Goal: Task Accomplishment & Management: Use online tool/utility

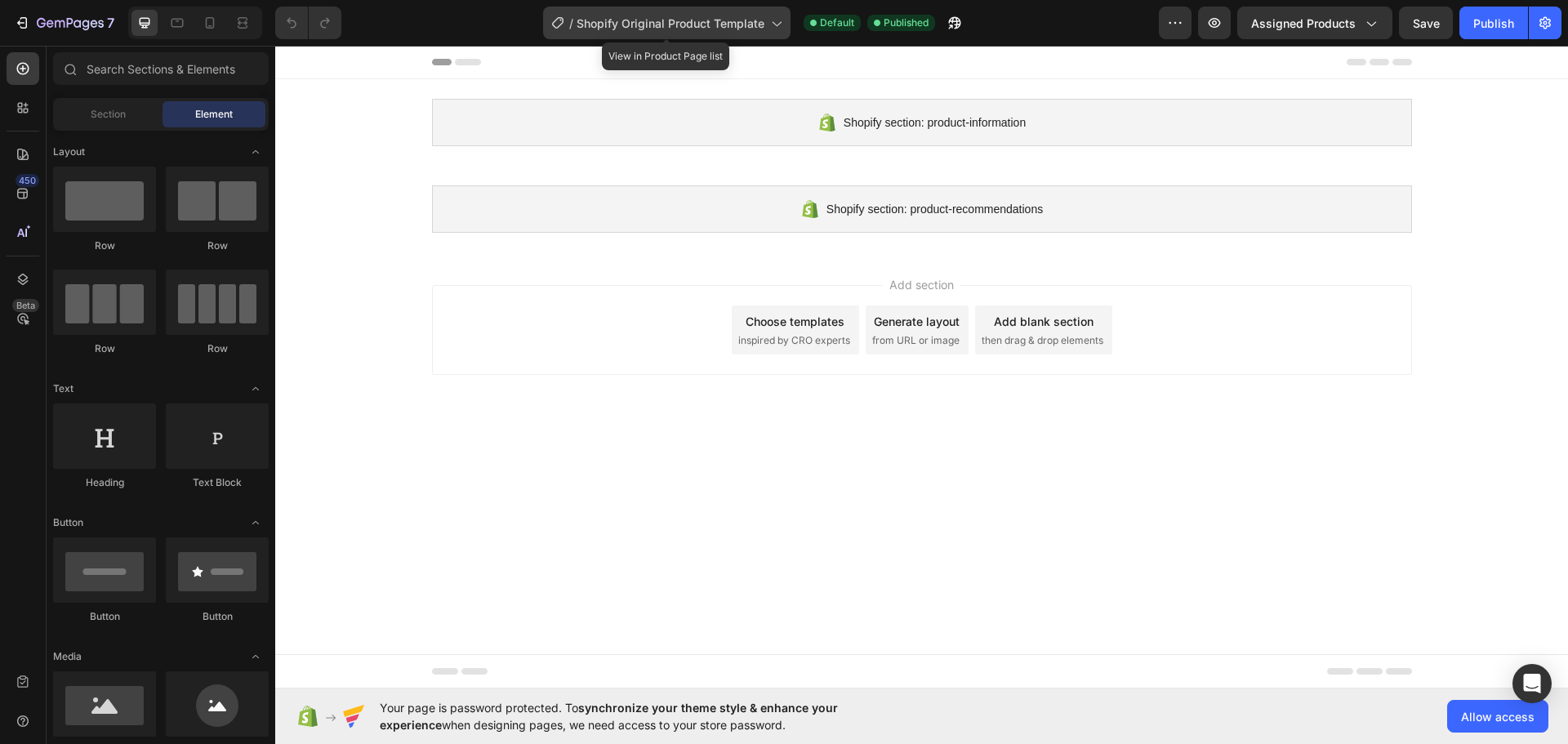
click at [736, 23] on span "Shopify Original Product Template" at bounding box center [670, 23] width 188 height 17
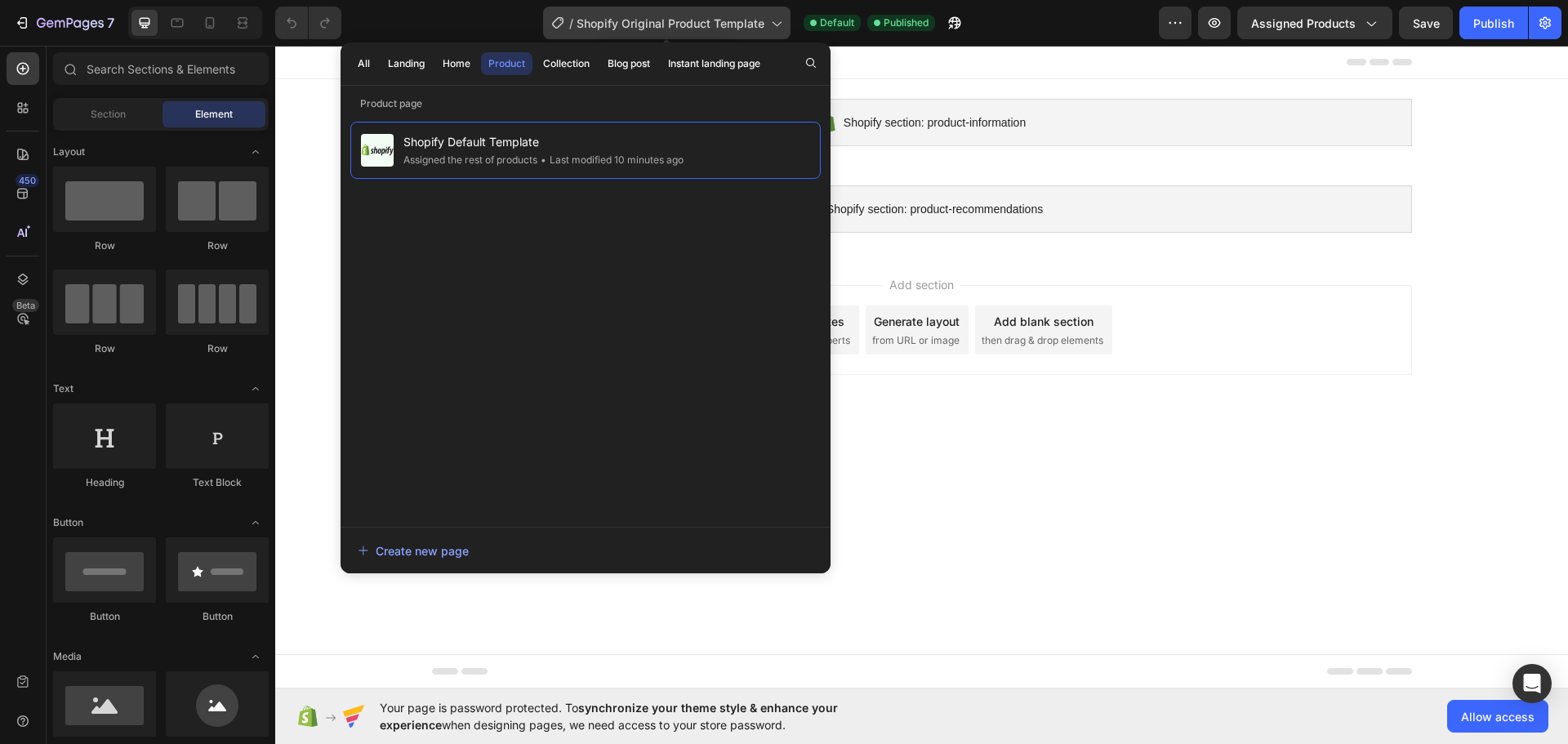
click at [736, 23] on span "Shopify Original Product Template" at bounding box center [670, 23] width 188 height 17
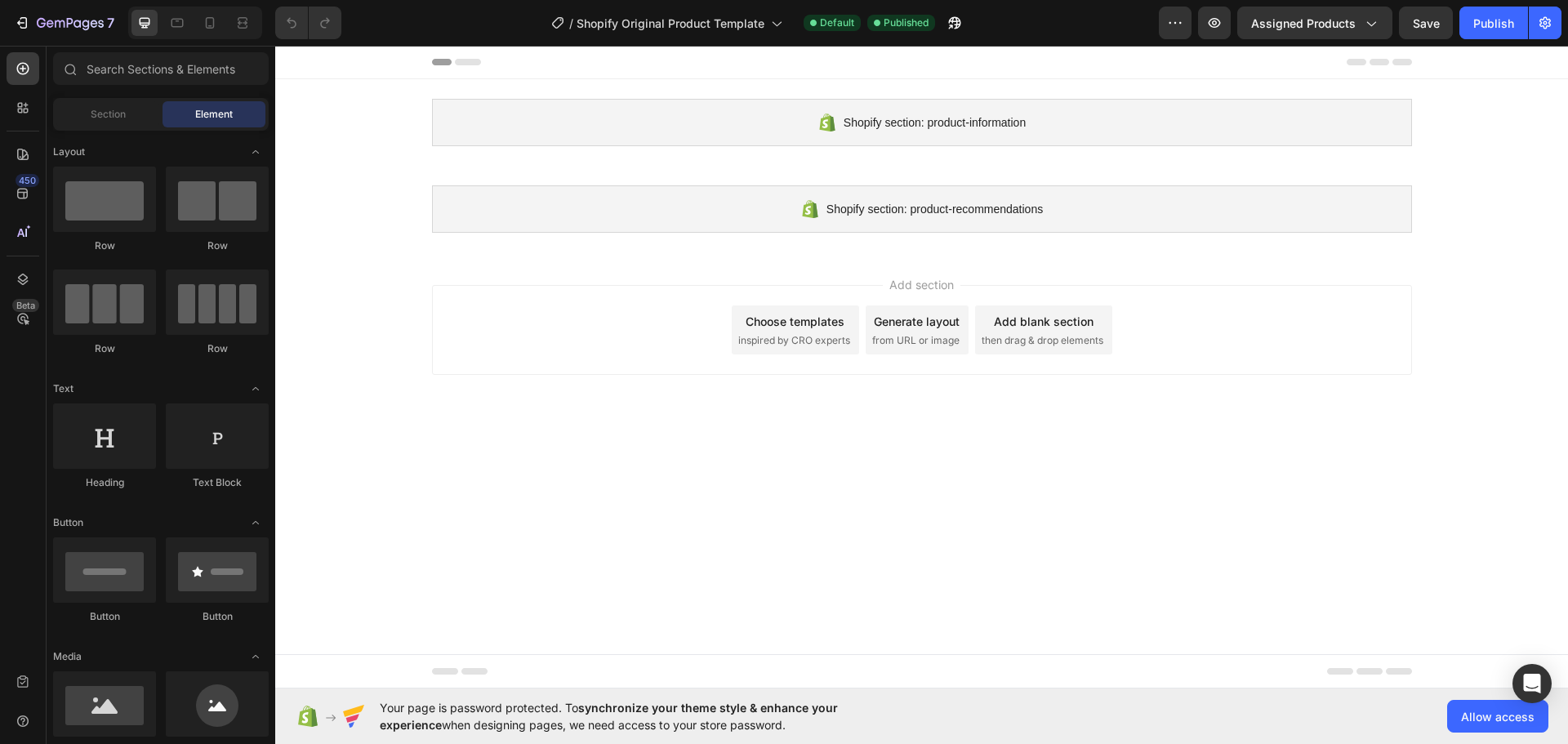
click at [817, 324] on div "Choose templates" at bounding box center [795, 322] width 98 height 17
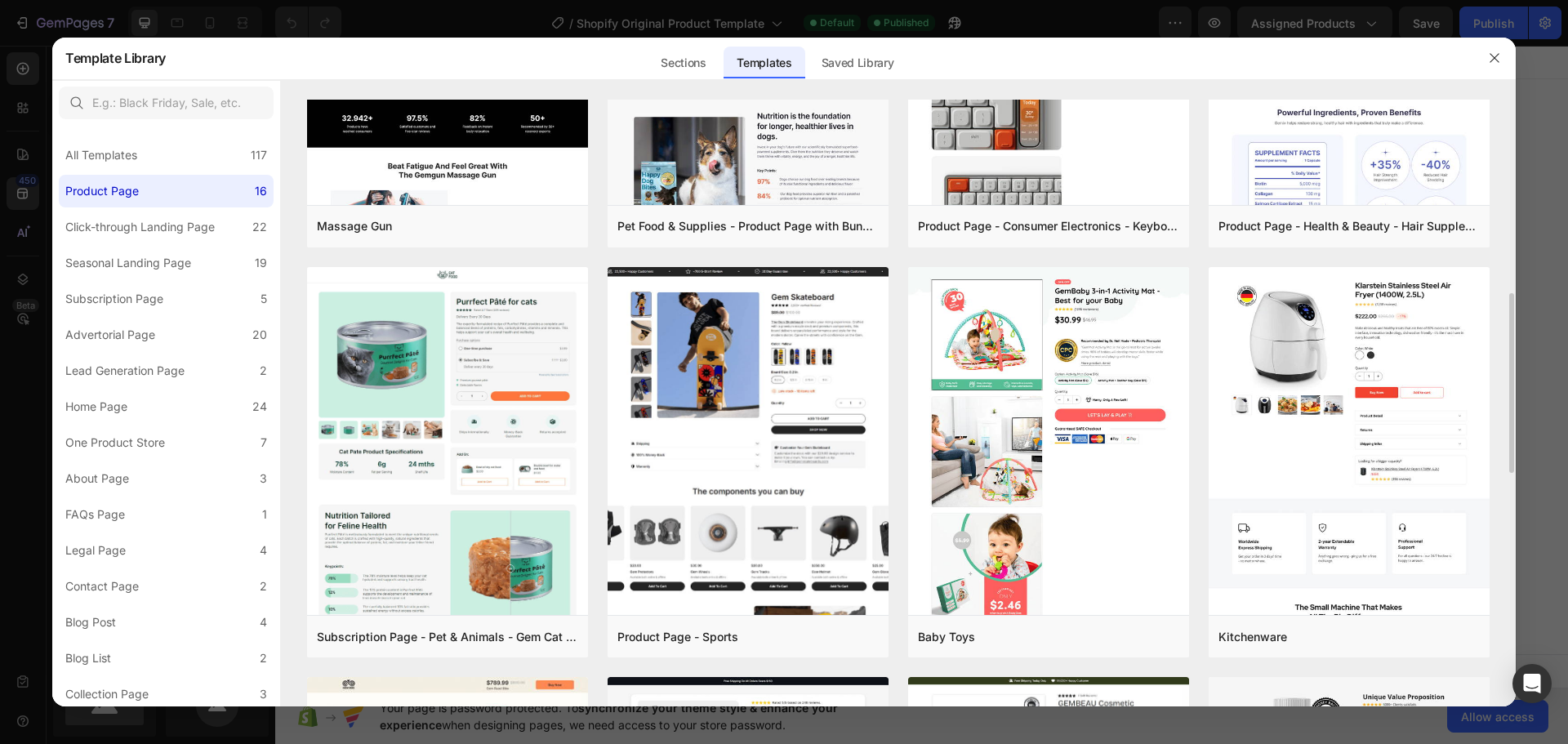
scroll to position [817, 0]
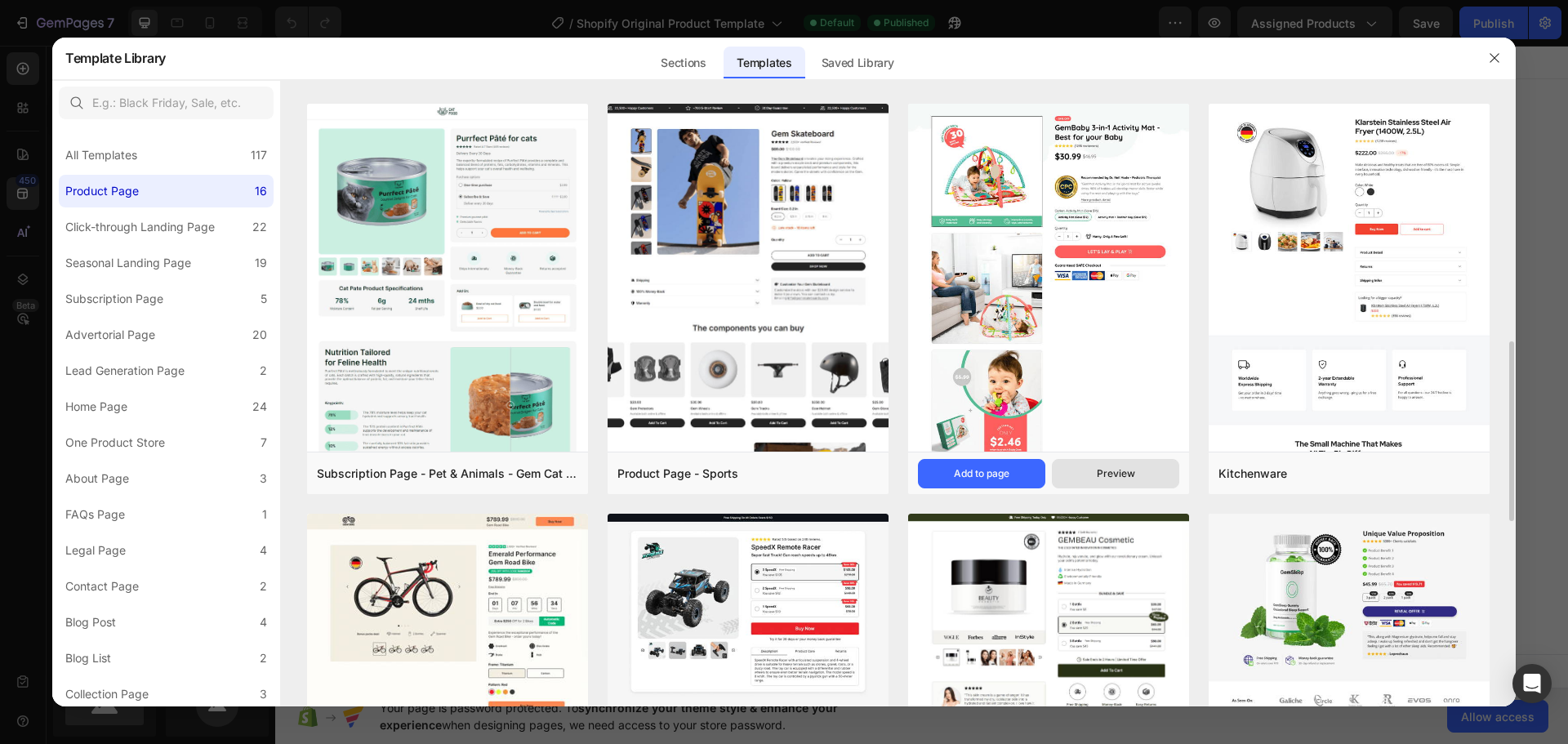
click at [1153, 480] on button "Preview" at bounding box center [1114, 474] width 127 height 30
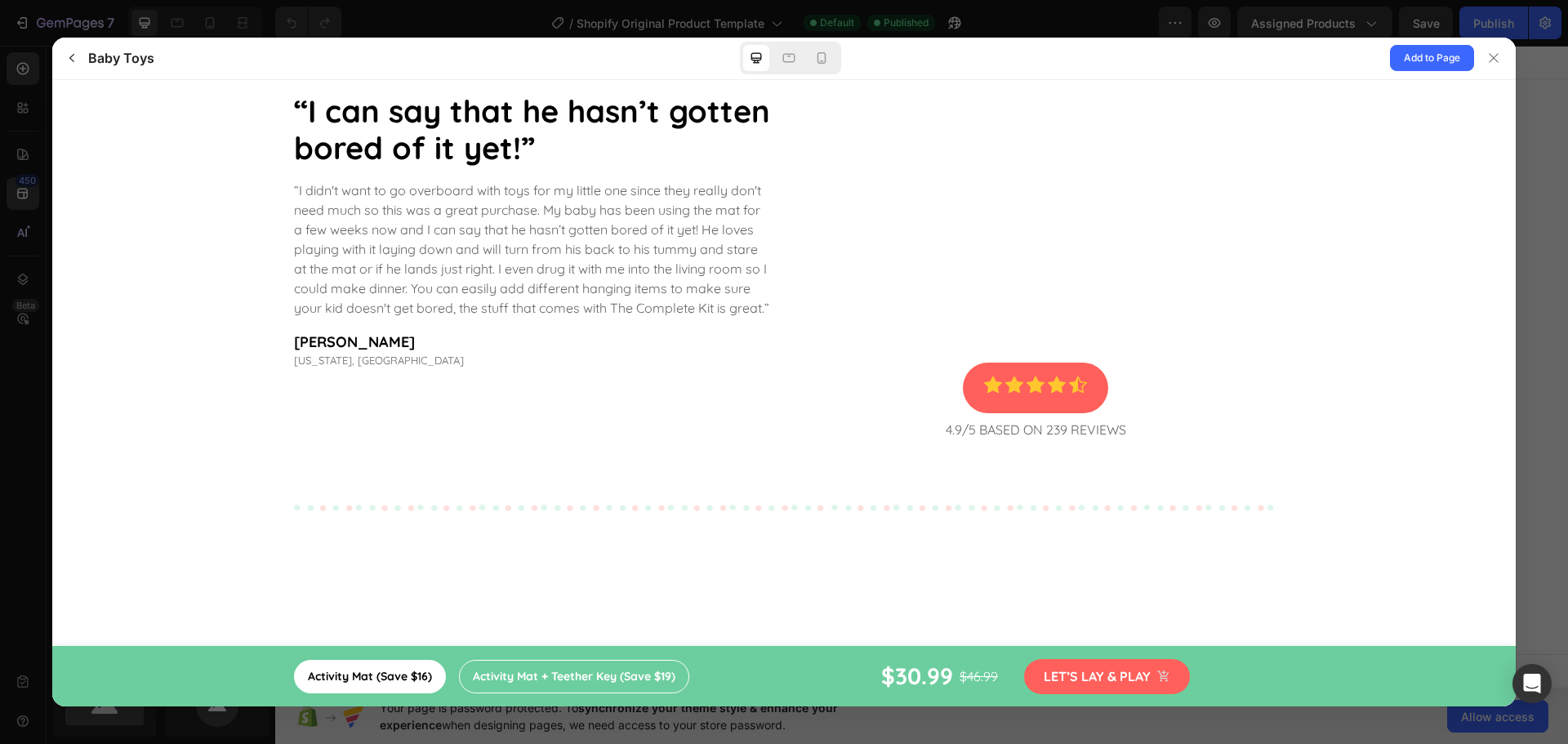
scroll to position [4593, 0]
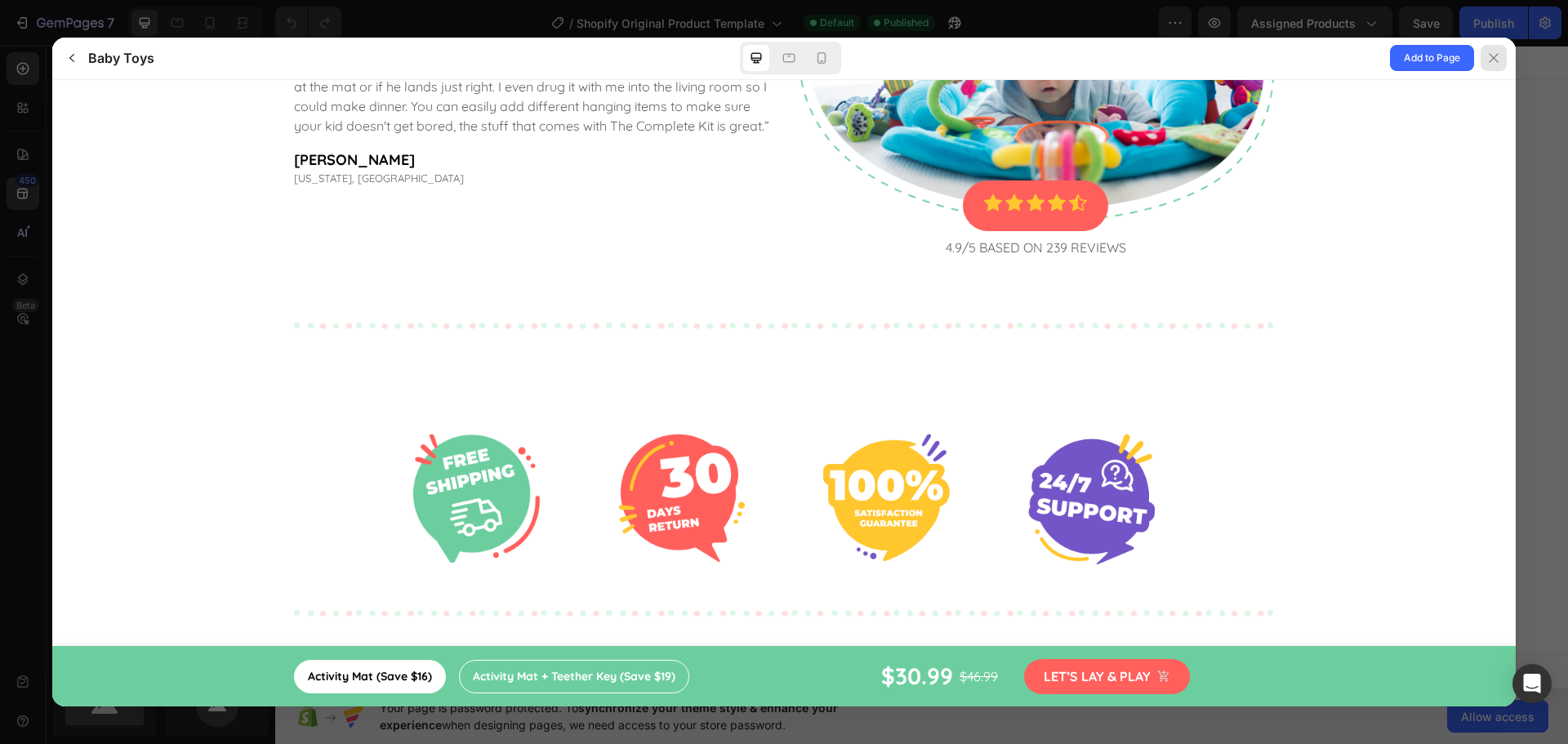
click at [1496, 44] on button at bounding box center [1494, 58] width 42 height 42
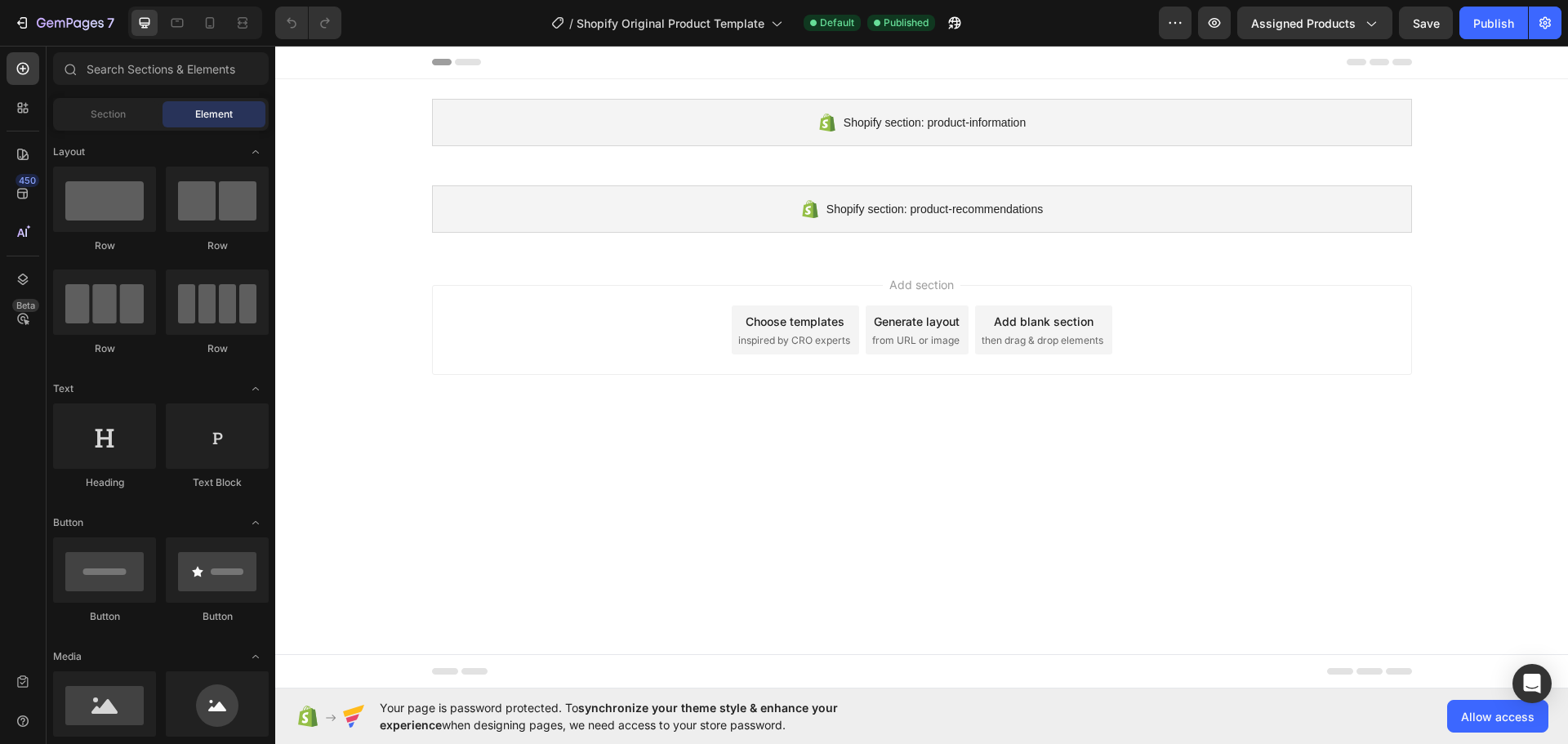
click at [792, 320] on div "Choose templates" at bounding box center [795, 322] width 98 height 17
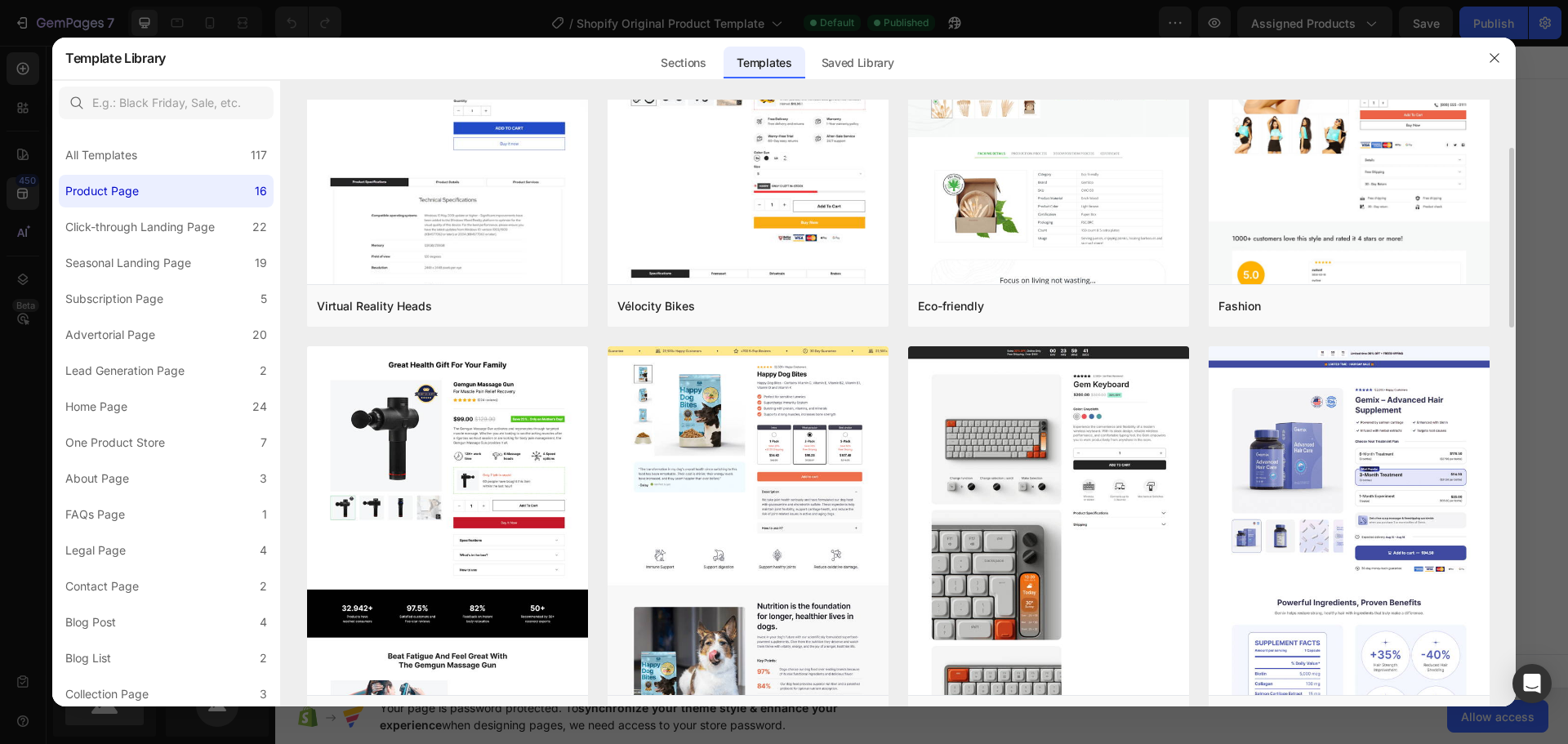
scroll to position [0, 0]
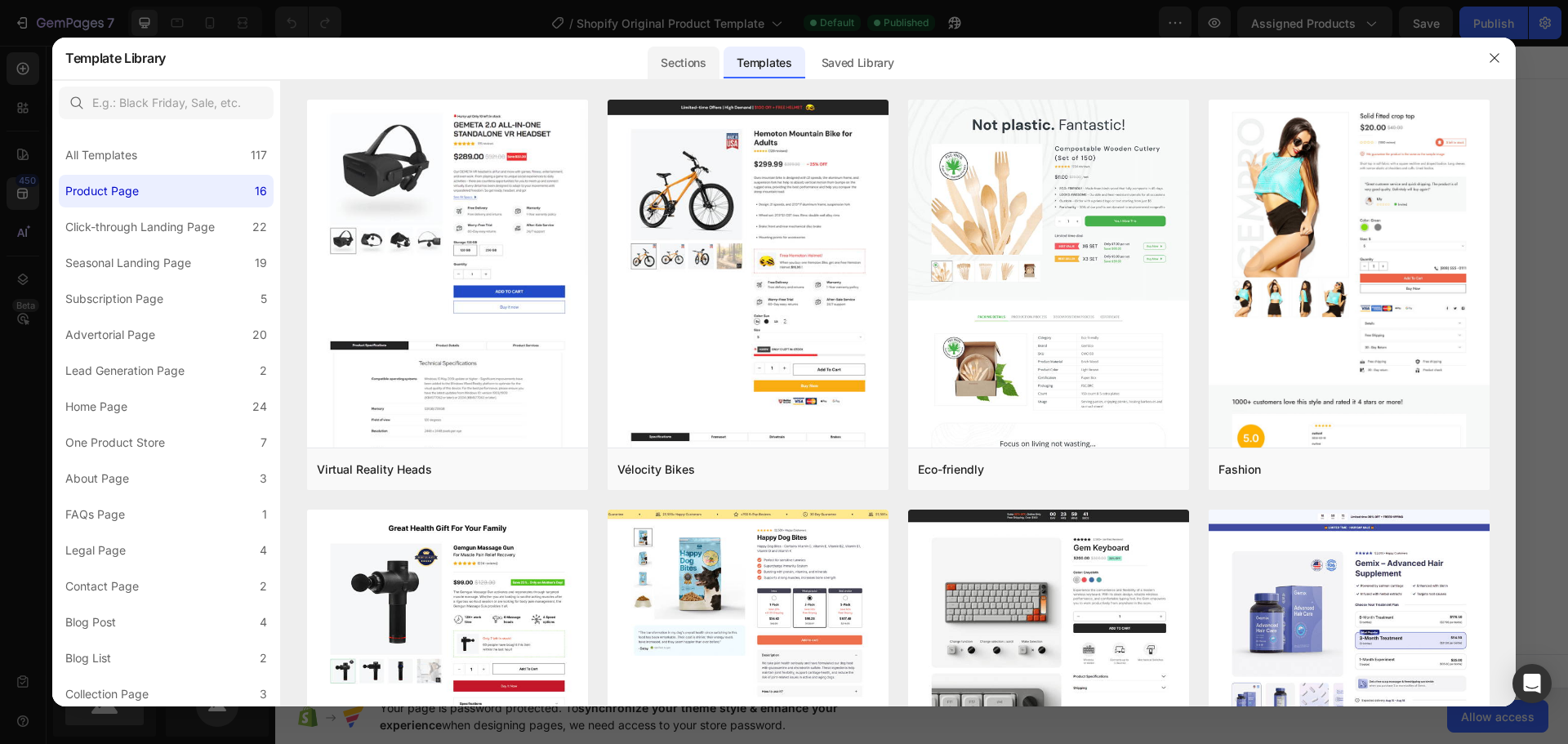
click at [685, 59] on div "Sections" at bounding box center [683, 63] width 71 height 32
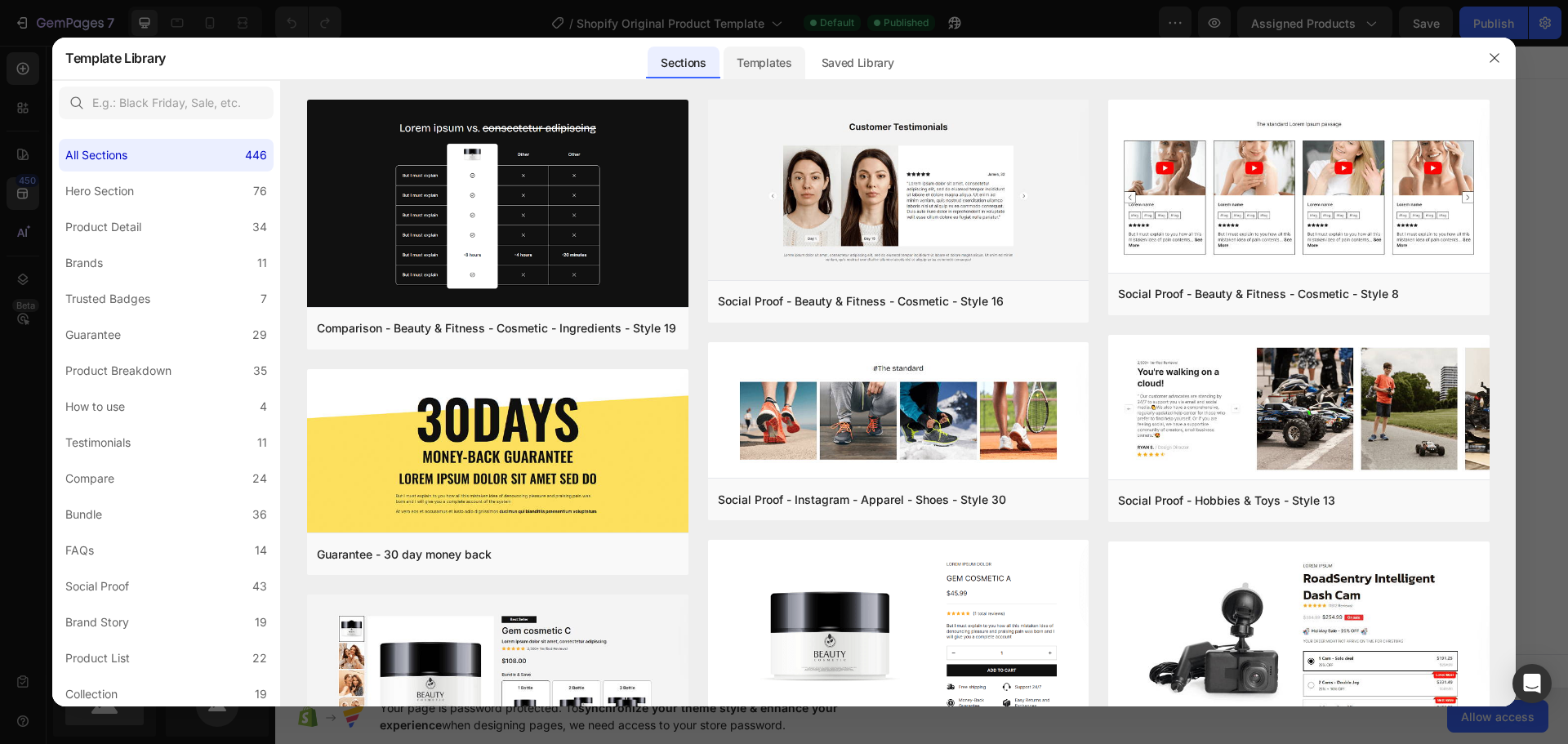
click at [755, 57] on div "Templates" at bounding box center [764, 63] width 81 height 32
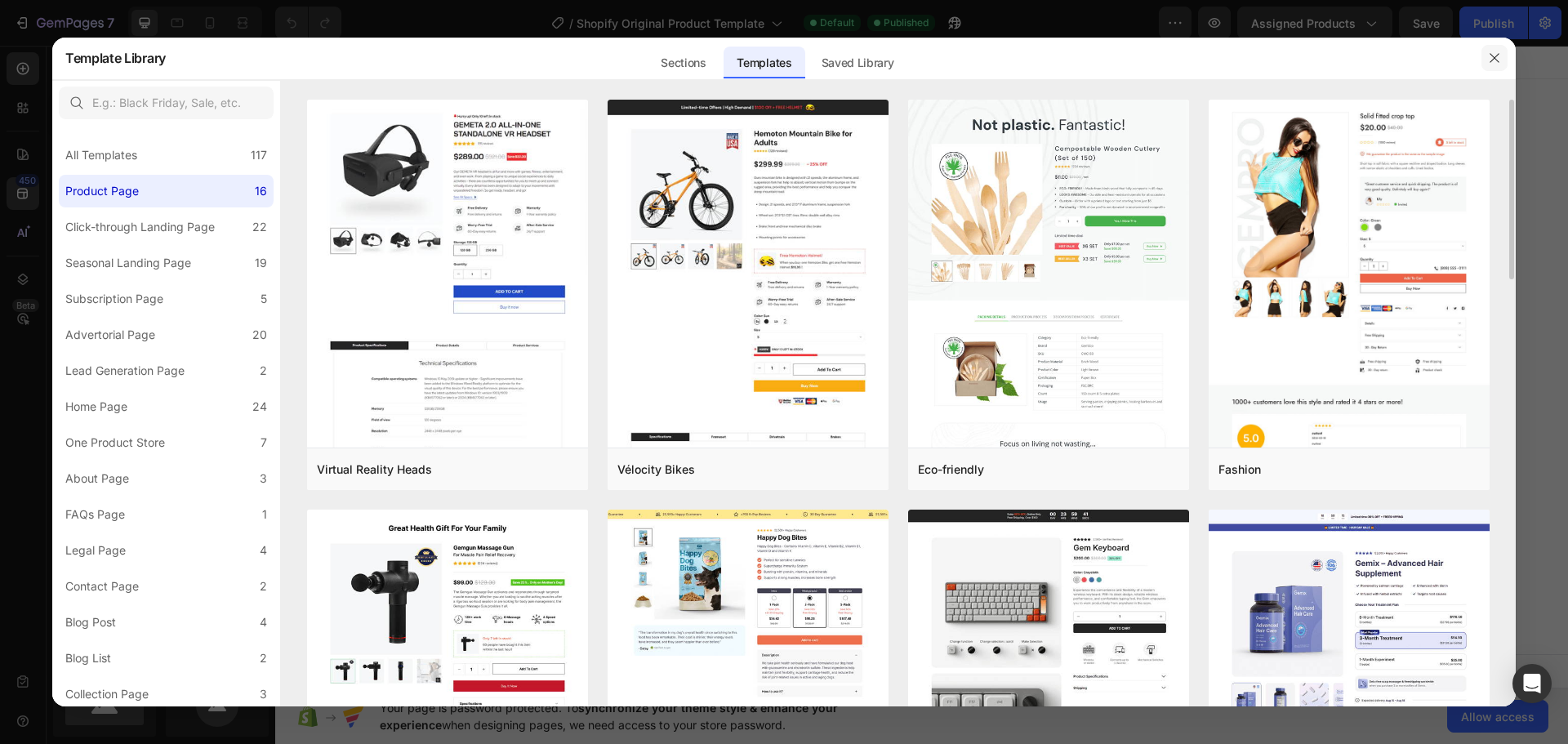
click at [1498, 53] on icon "button" at bounding box center [1494, 57] width 9 height 9
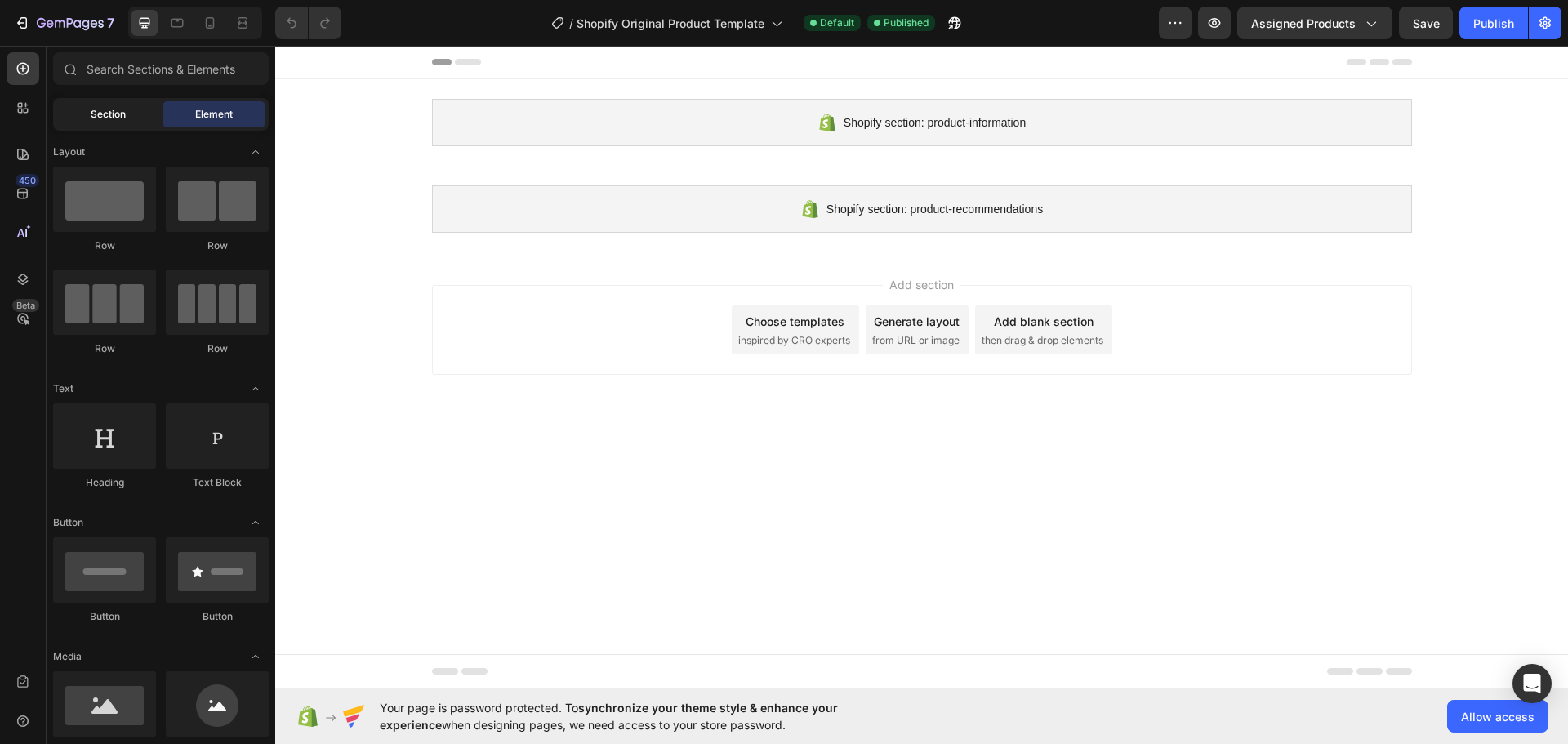
click at [94, 117] on span "Section" at bounding box center [108, 114] width 35 height 14
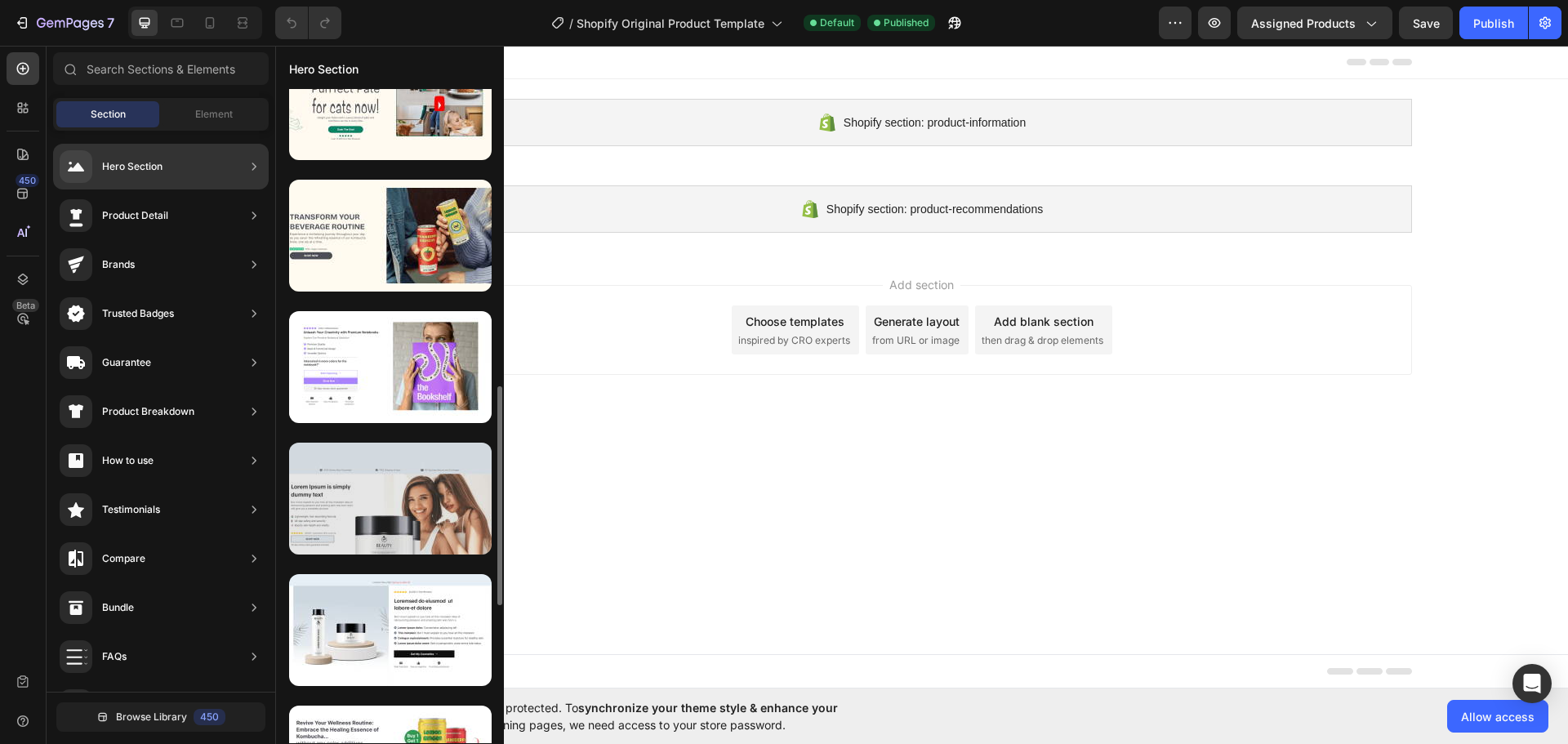
scroll to position [651, 0]
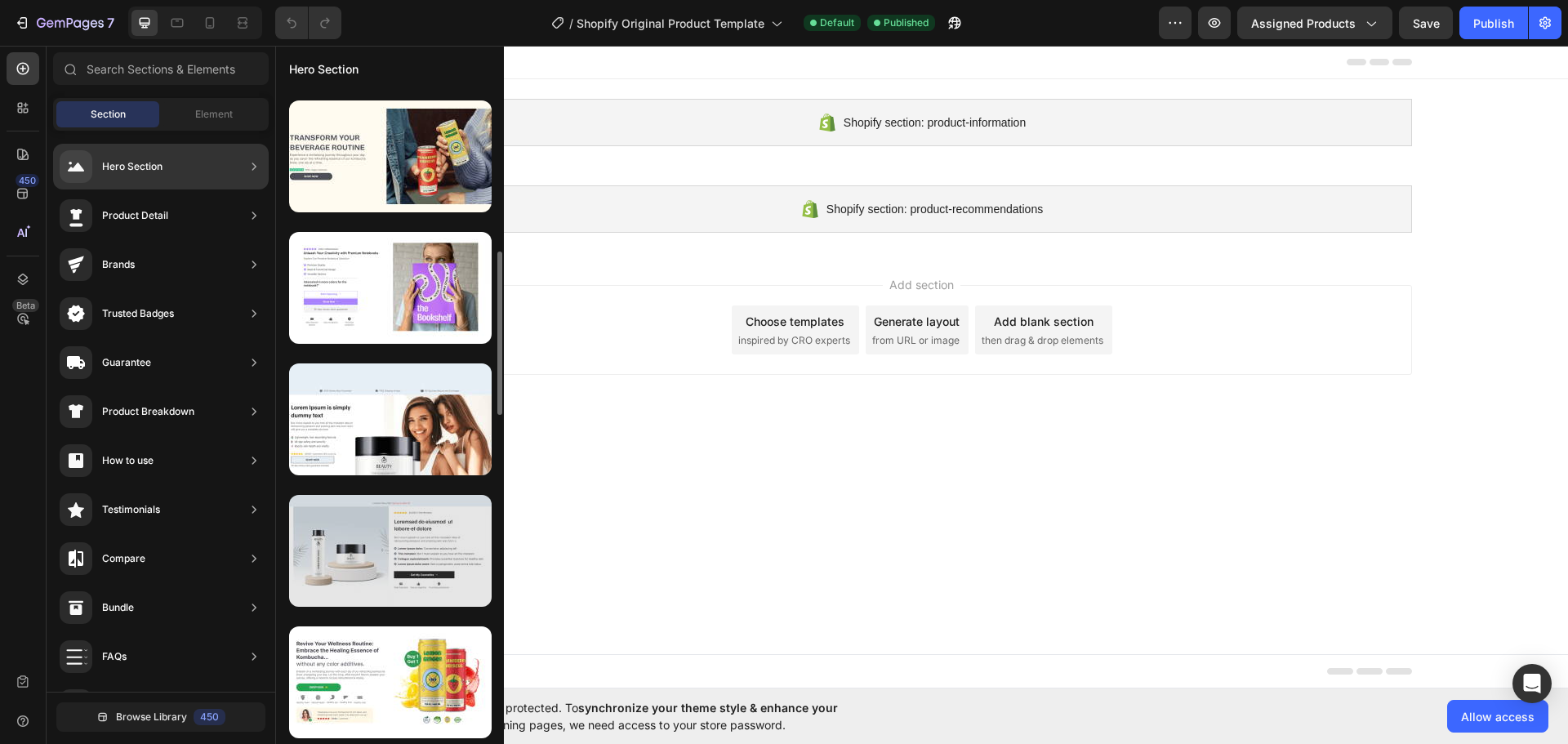
click at [424, 571] on div at bounding box center [391, 550] width 202 height 112
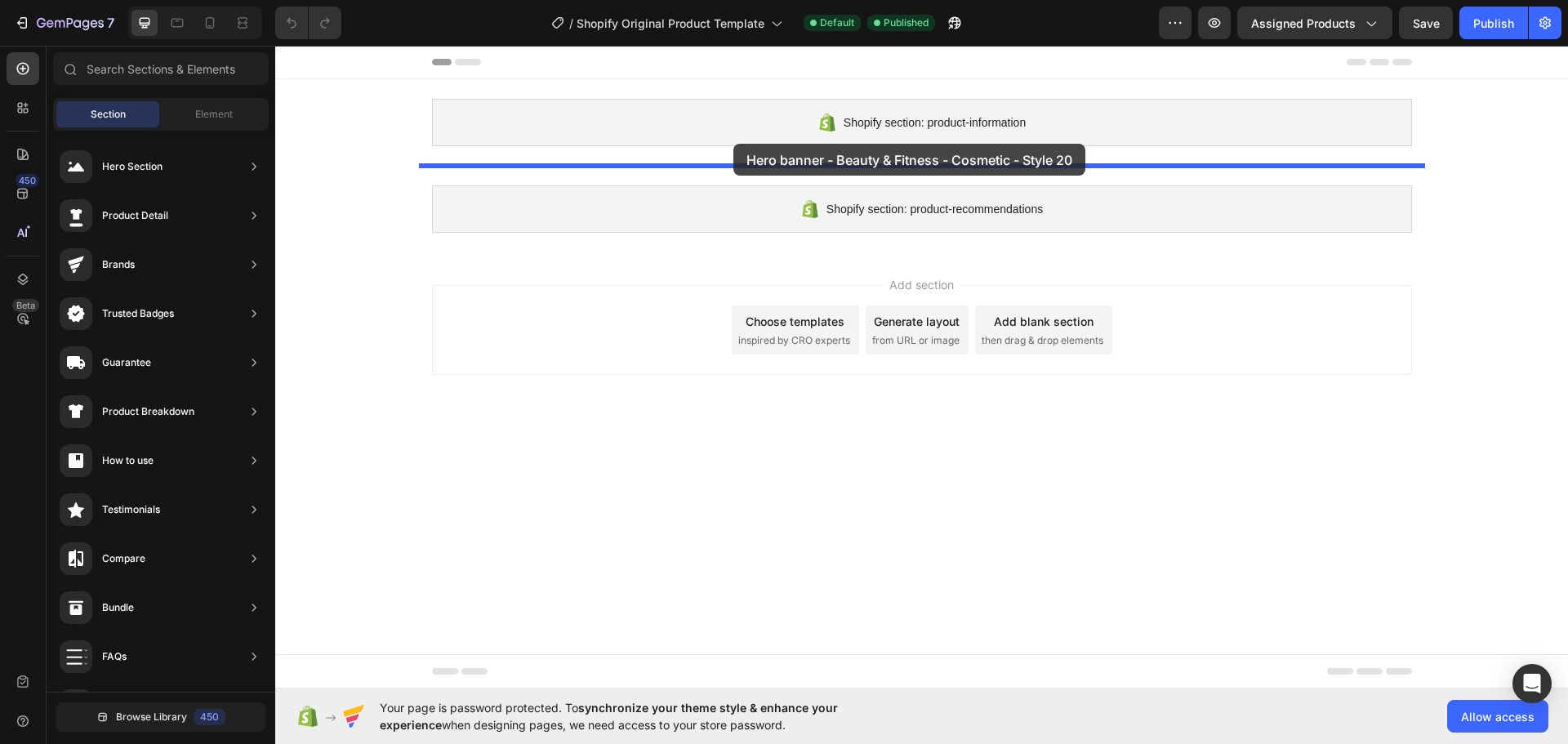
drag, startPoint x: 698, startPoint y: 612, endPoint x: 733, endPoint y: 143, distance: 470.3
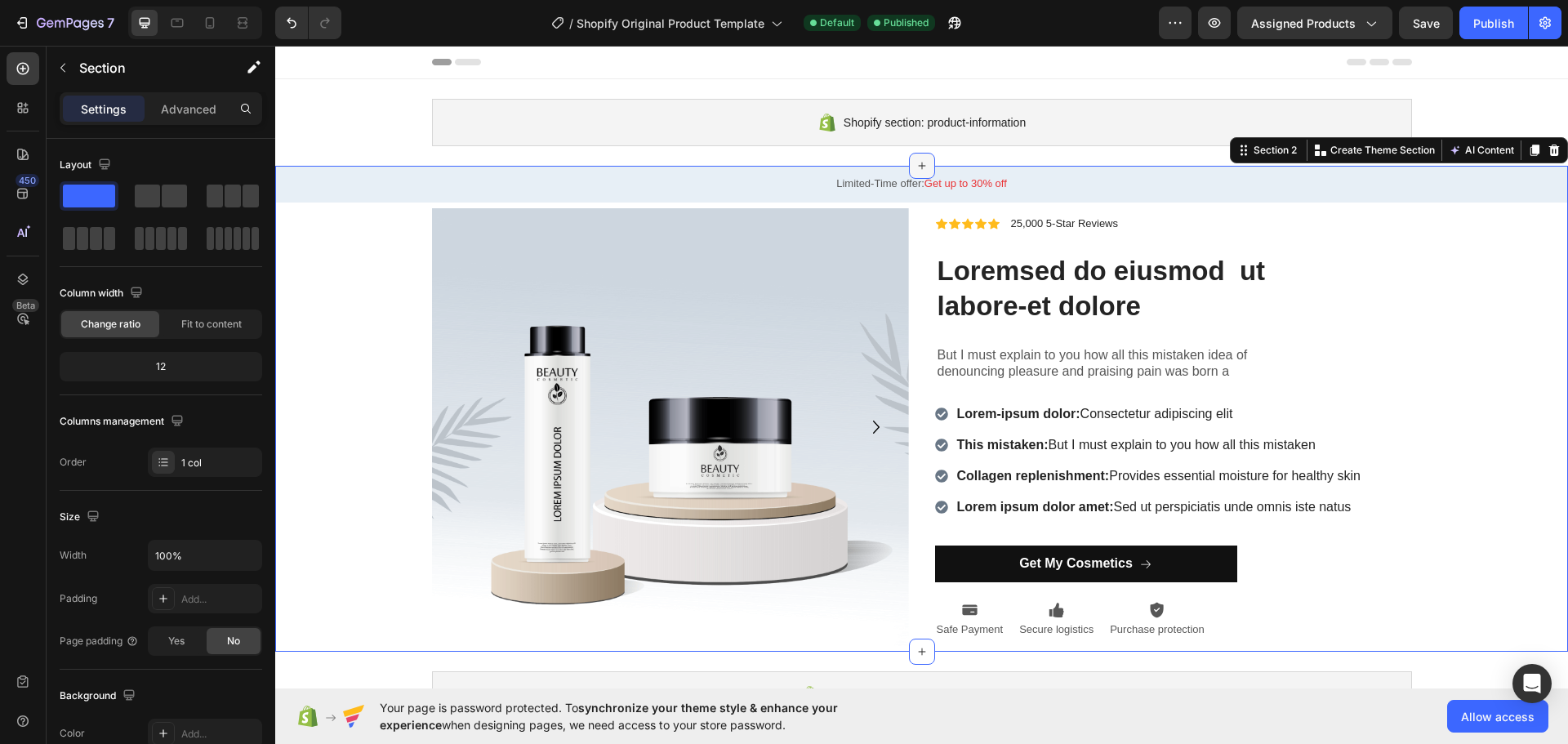
click at [916, 168] on icon at bounding box center [922, 166] width 13 height 13
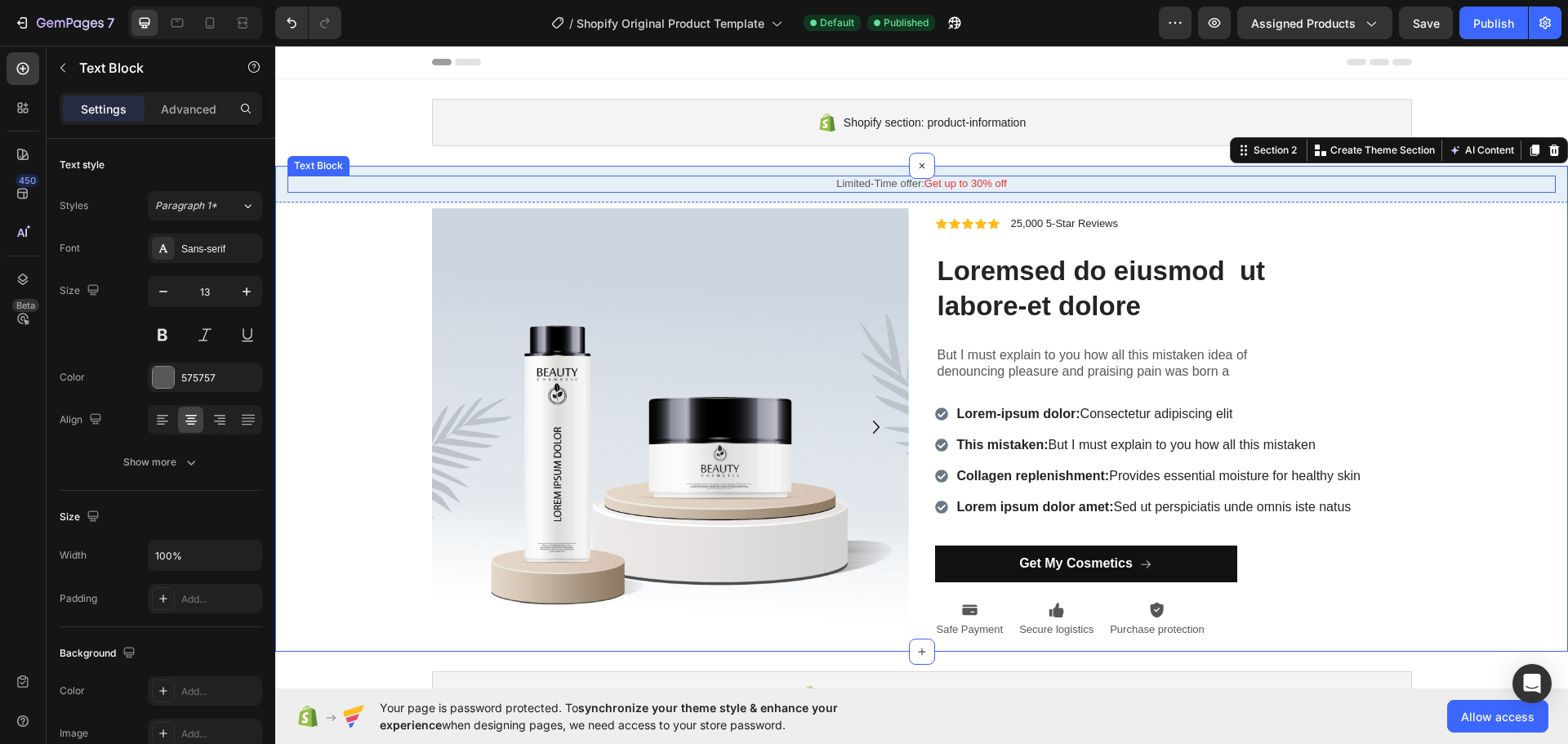
click at [1247, 188] on p "Limited-Time offer: Get up to 30% off" at bounding box center [922, 184] width 1265 height 14
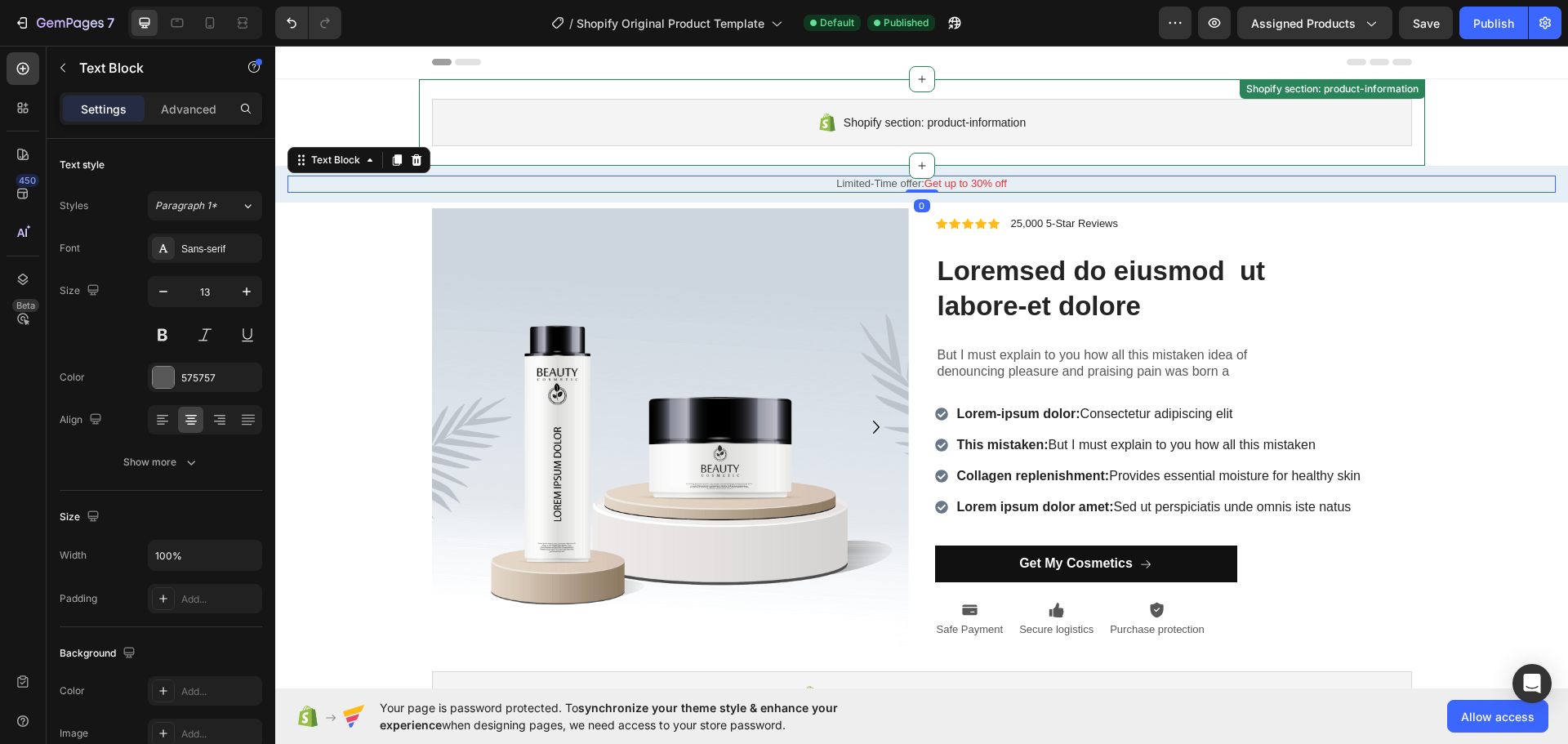
click at [1180, 159] on div "Shopify section: product-information Shopify section: product-information" at bounding box center [922, 122] width 1006 height 87
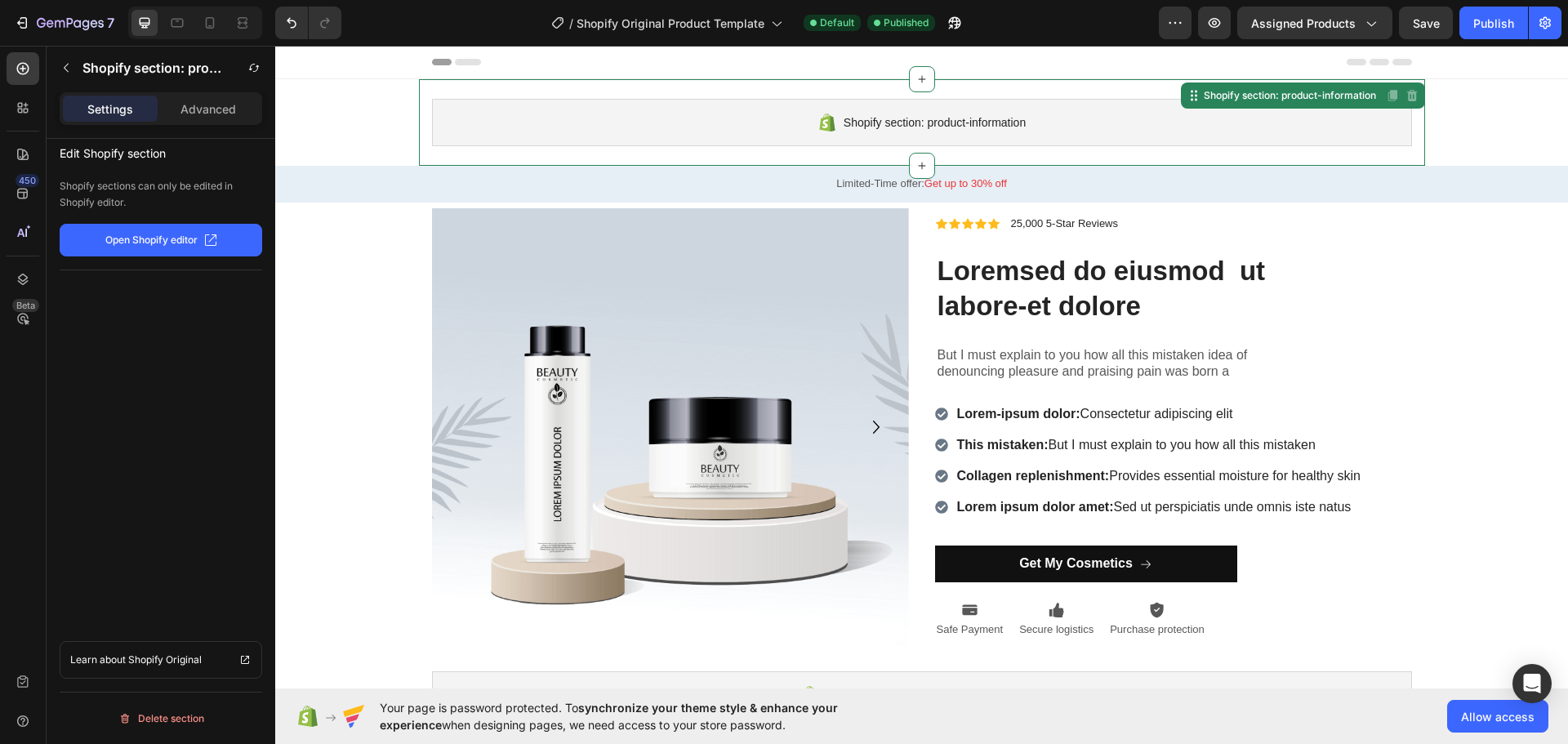
click at [1153, 181] on p "Limited-Time offer: Get up to 30% off" at bounding box center [922, 184] width 1265 height 14
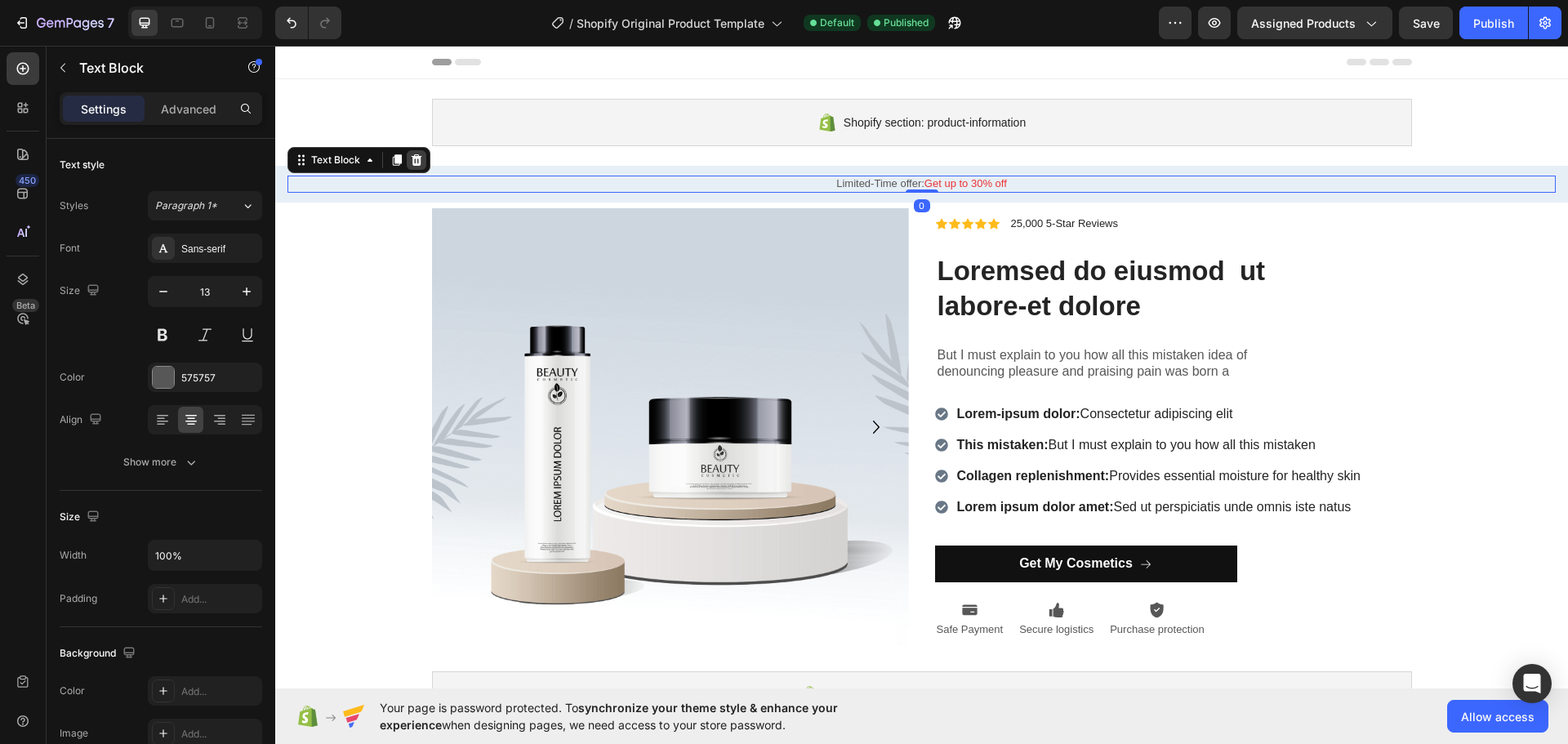
click at [414, 157] on icon at bounding box center [416, 160] width 11 height 11
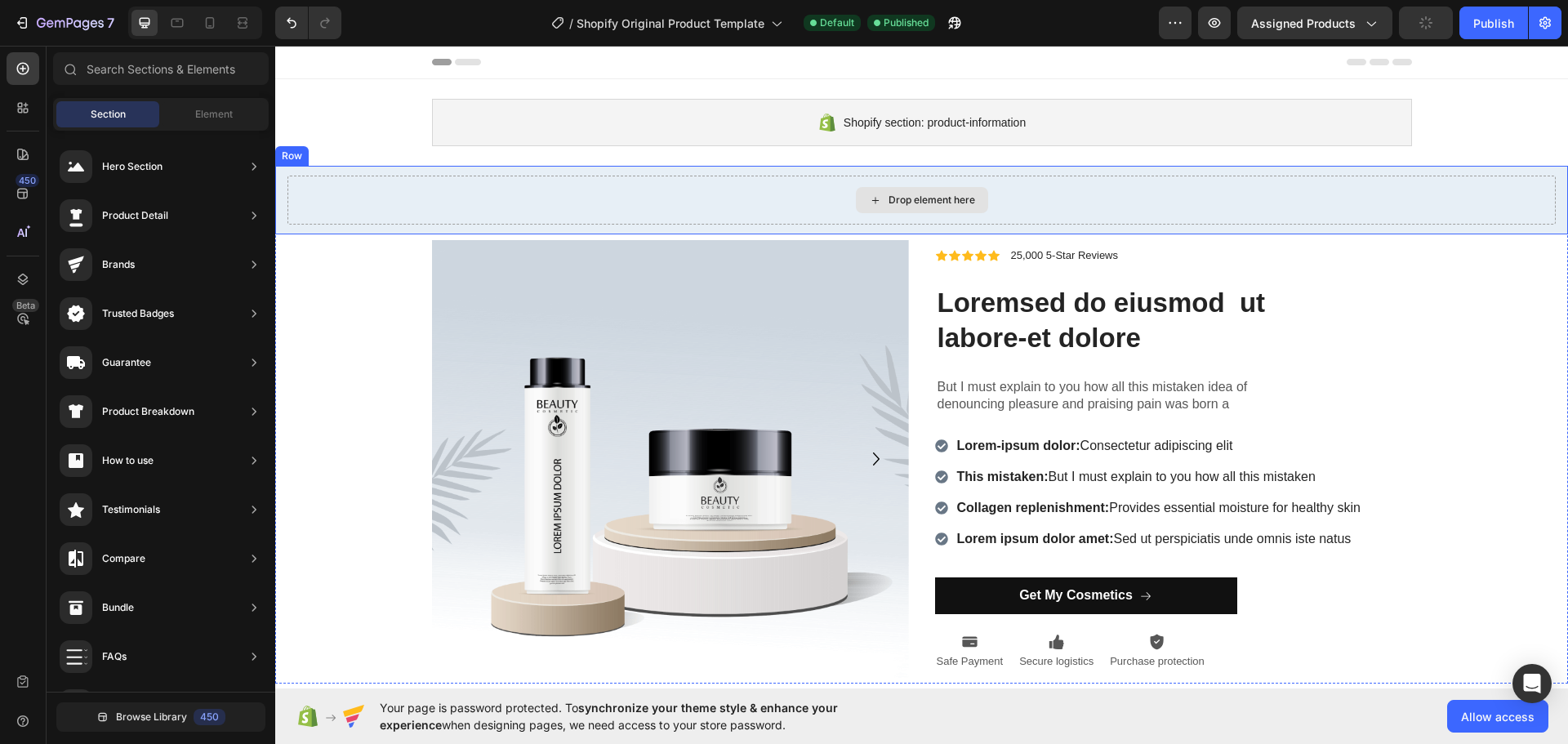
click at [1023, 190] on div "Drop element here" at bounding box center [922, 200] width 1268 height 49
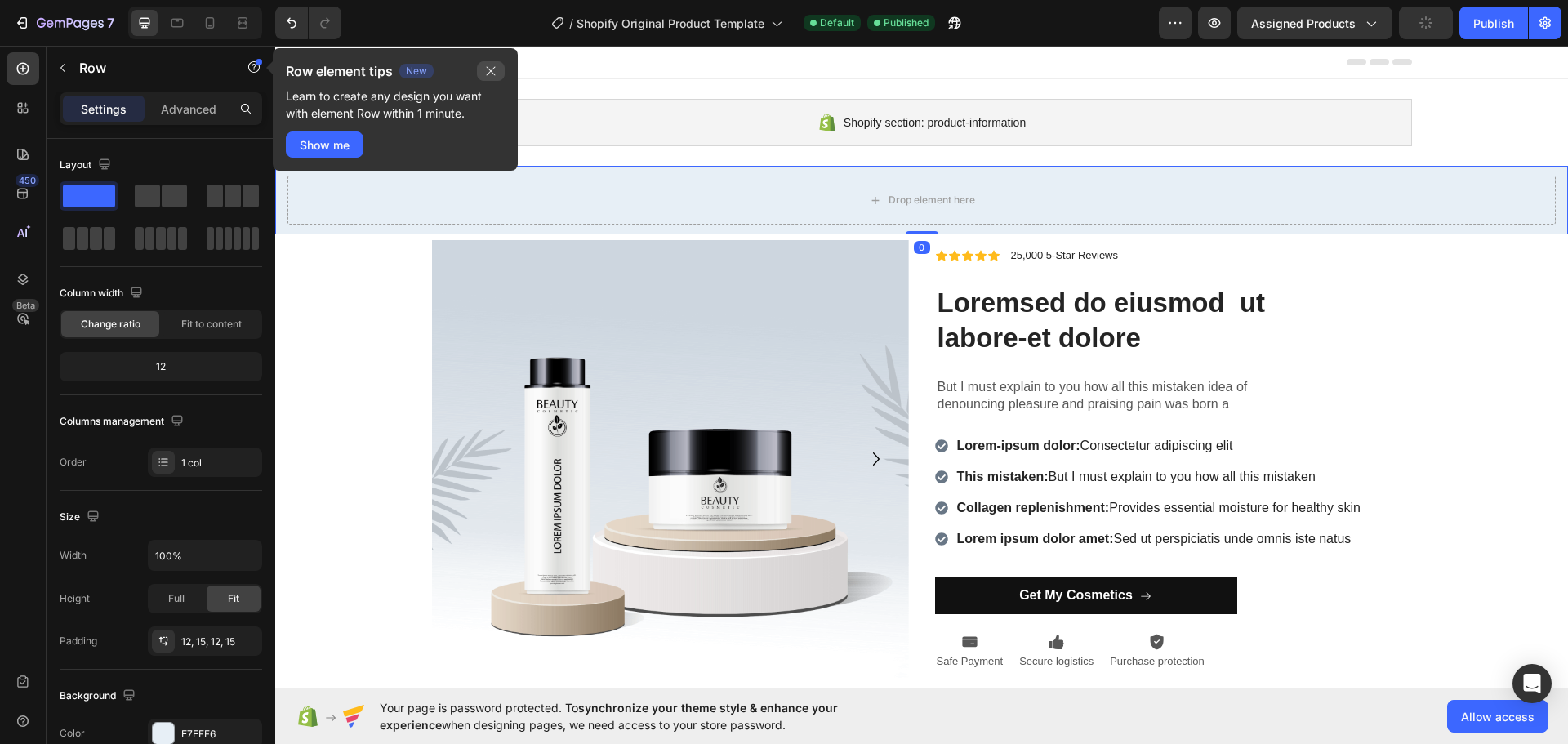
click at [486, 65] on icon "button" at bounding box center [491, 72] width 13 height 13
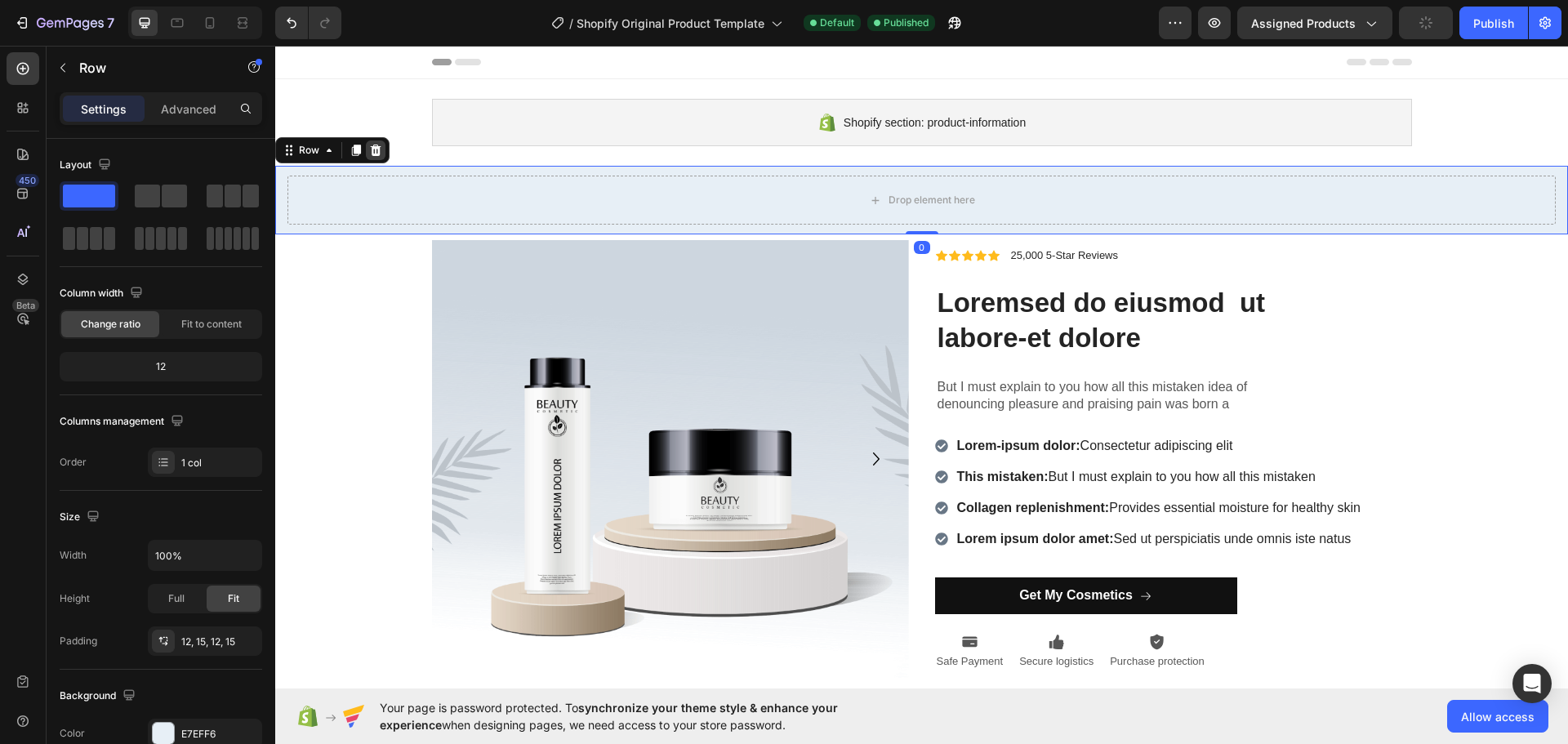
click at [377, 144] on icon at bounding box center [376, 150] width 13 height 13
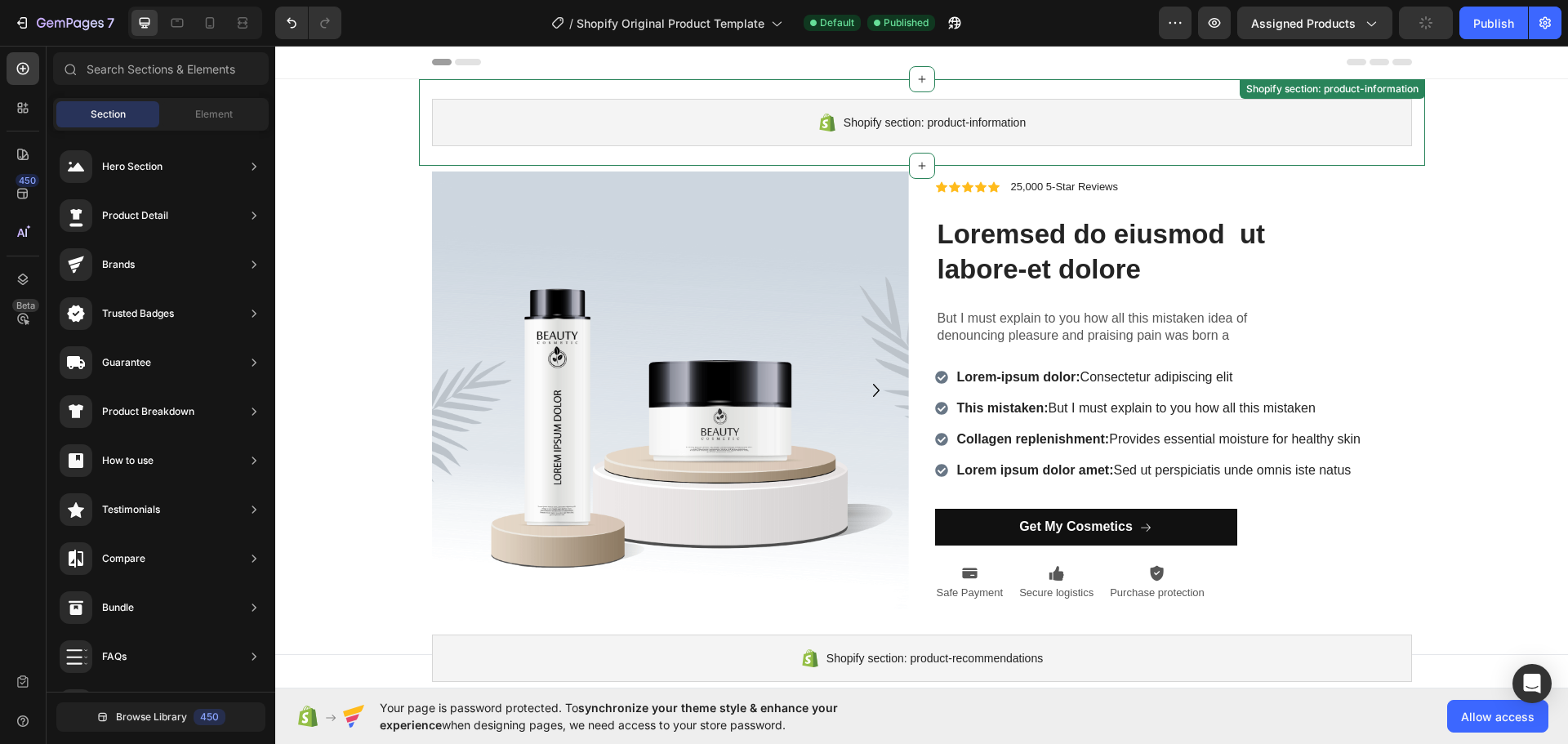
click at [678, 133] on div "Shopify section: product-information" at bounding box center [922, 122] width 980 height 48
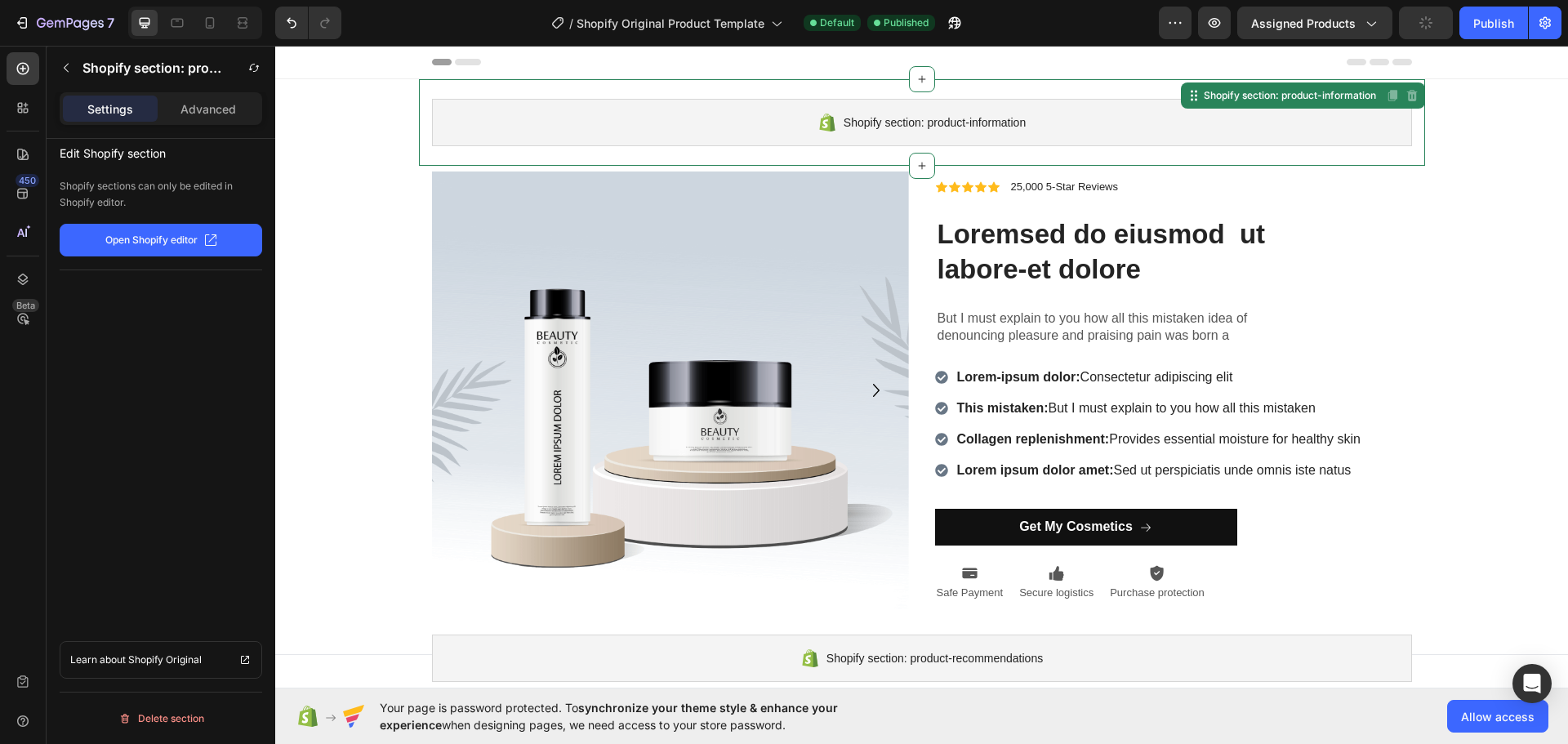
click at [492, 107] on div "Shopify section: product-information" at bounding box center [922, 122] width 980 height 48
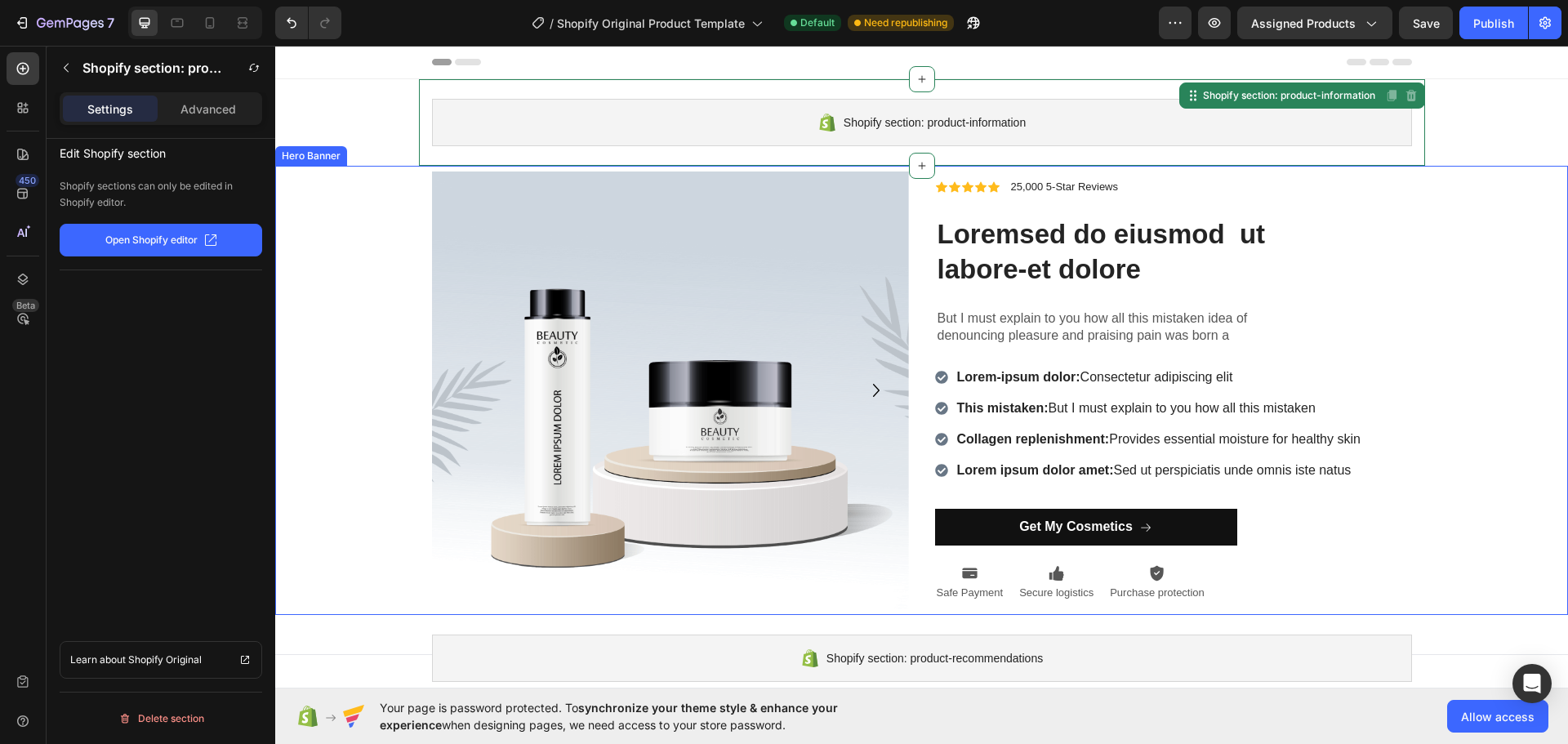
click at [1496, 190] on div "Background Image" at bounding box center [922, 391] width 1293 height 449
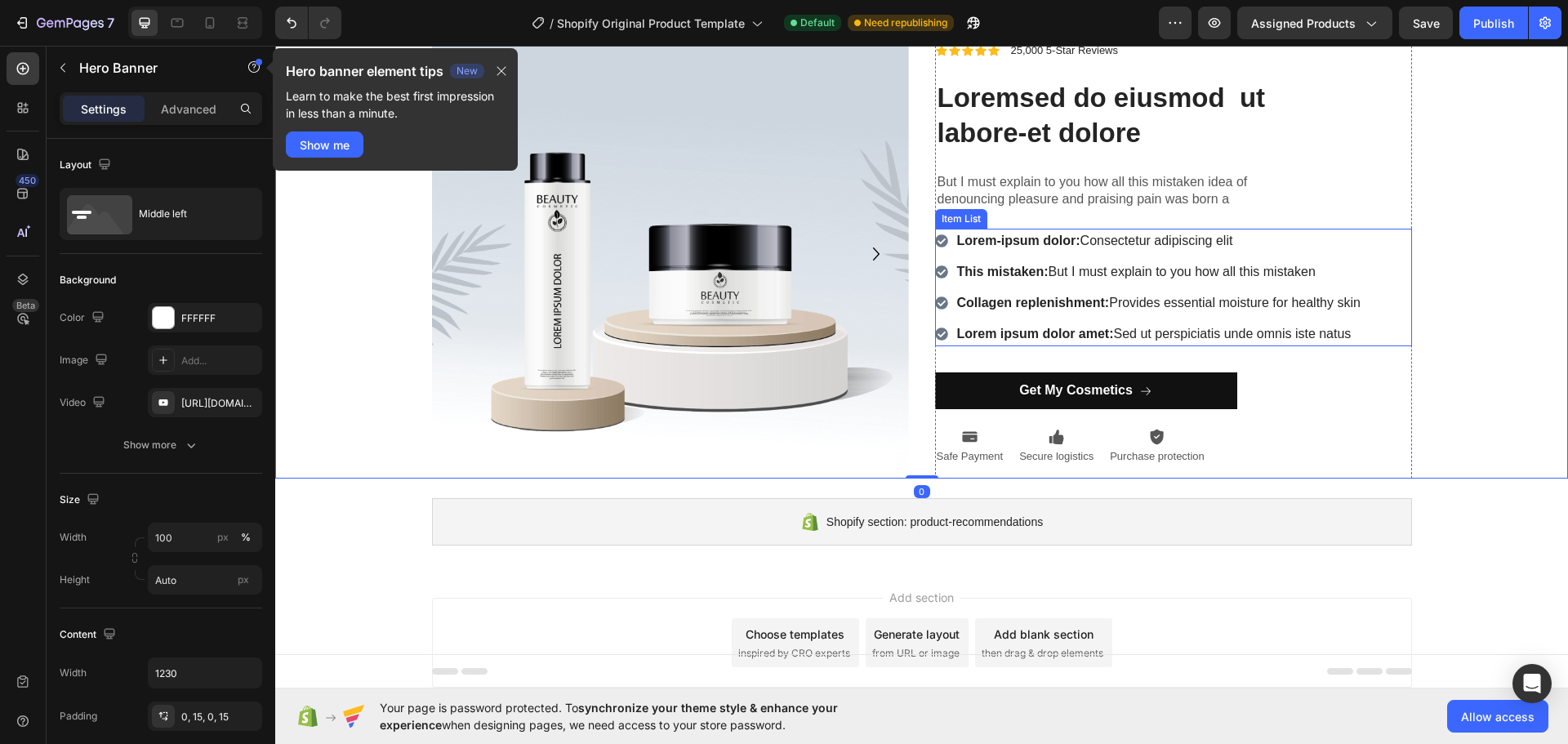
scroll to position [0, 0]
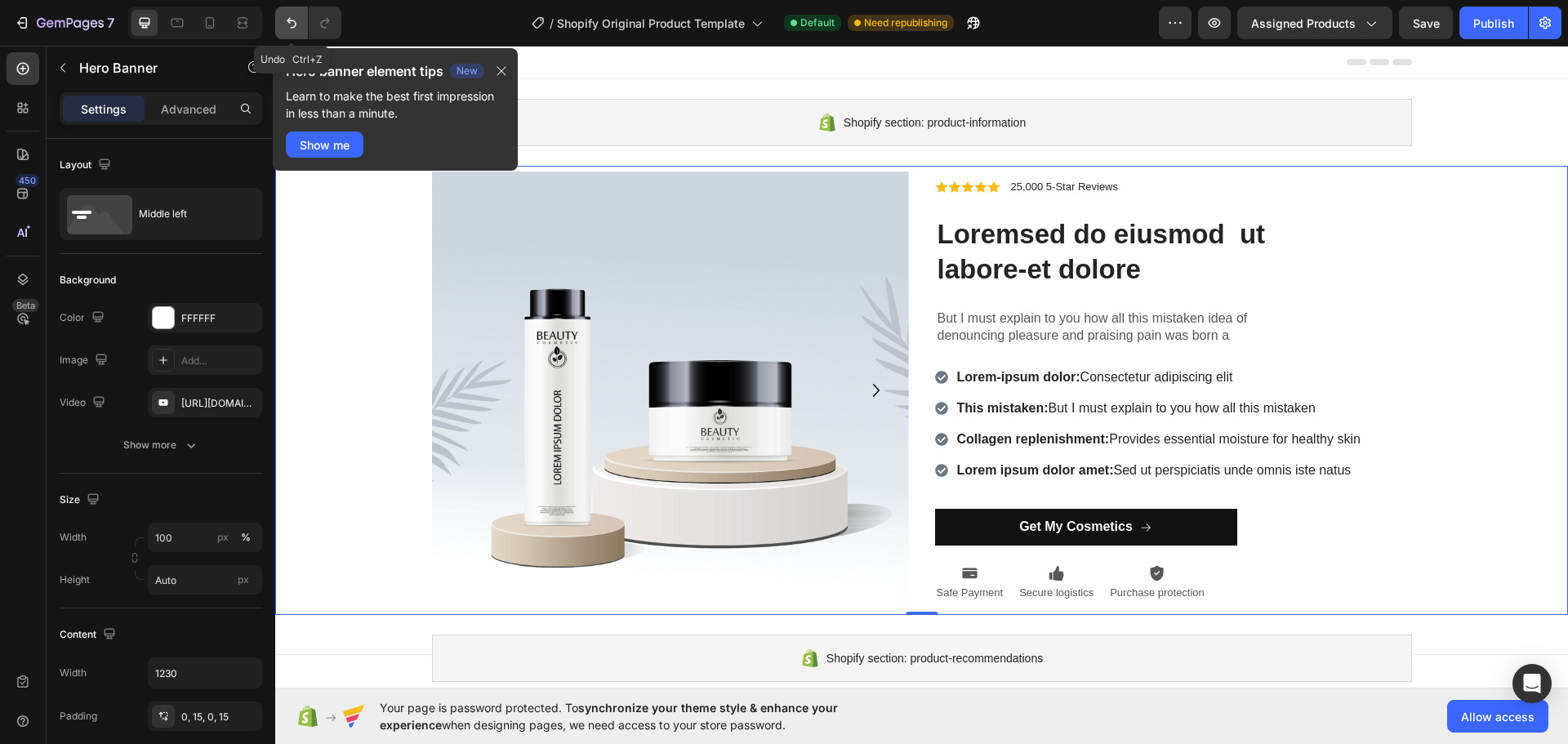
click at [291, 19] on icon "Undo/Redo" at bounding box center [291, 22] width 16 height 16
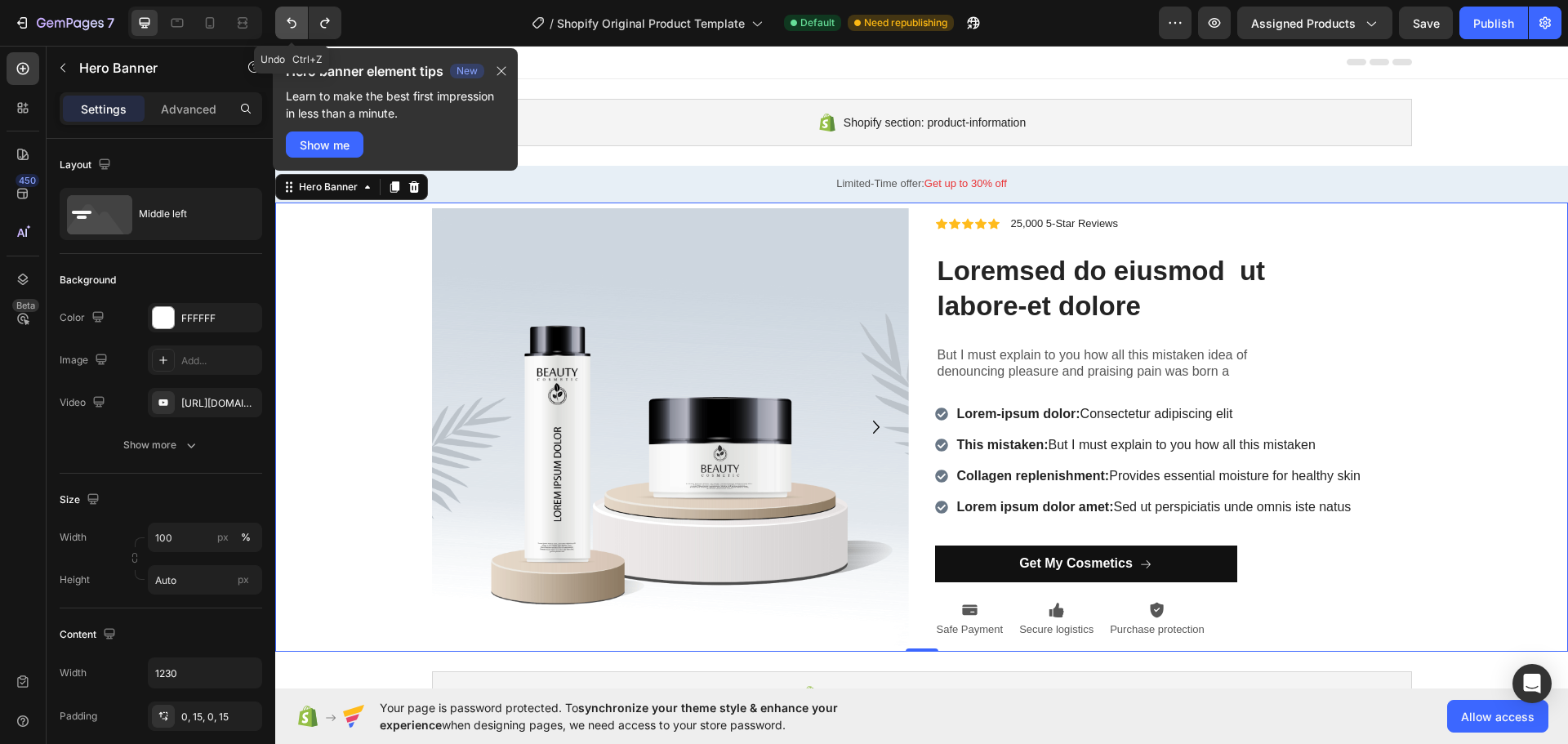
click at [291, 18] on icon "Undo/Redo" at bounding box center [291, 22] width 16 height 16
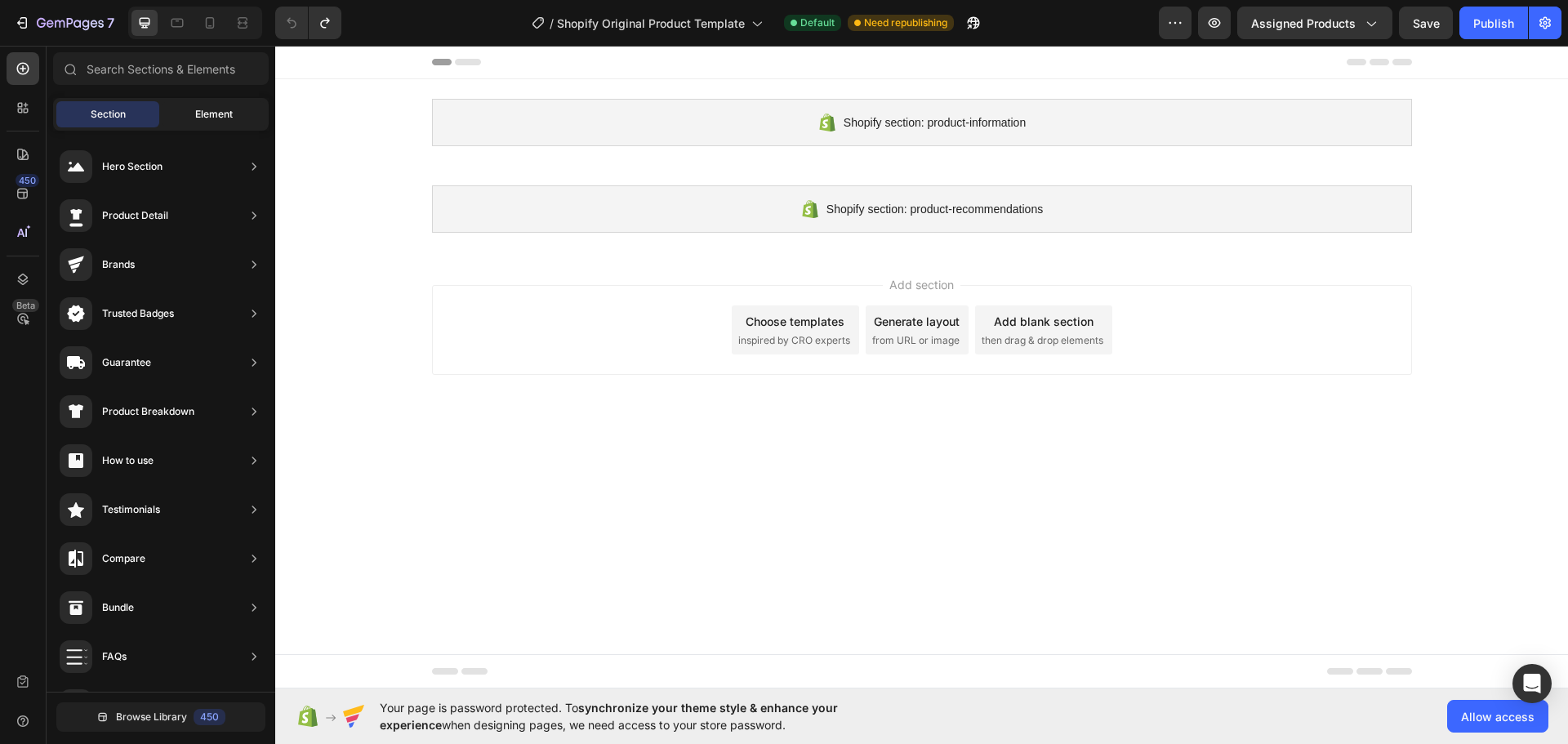
drag, startPoint x: 181, startPoint y: 135, endPoint x: 186, endPoint y: 123, distance: 13.0
click at [183, 131] on div "Hero Section Product Detail Brands Trusted Badges Guarantee Product Breakdown H…" at bounding box center [160, 605] width 228 height 947
click at [187, 121] on div "Element" at bounding box center [214, 114] width 103 height 26
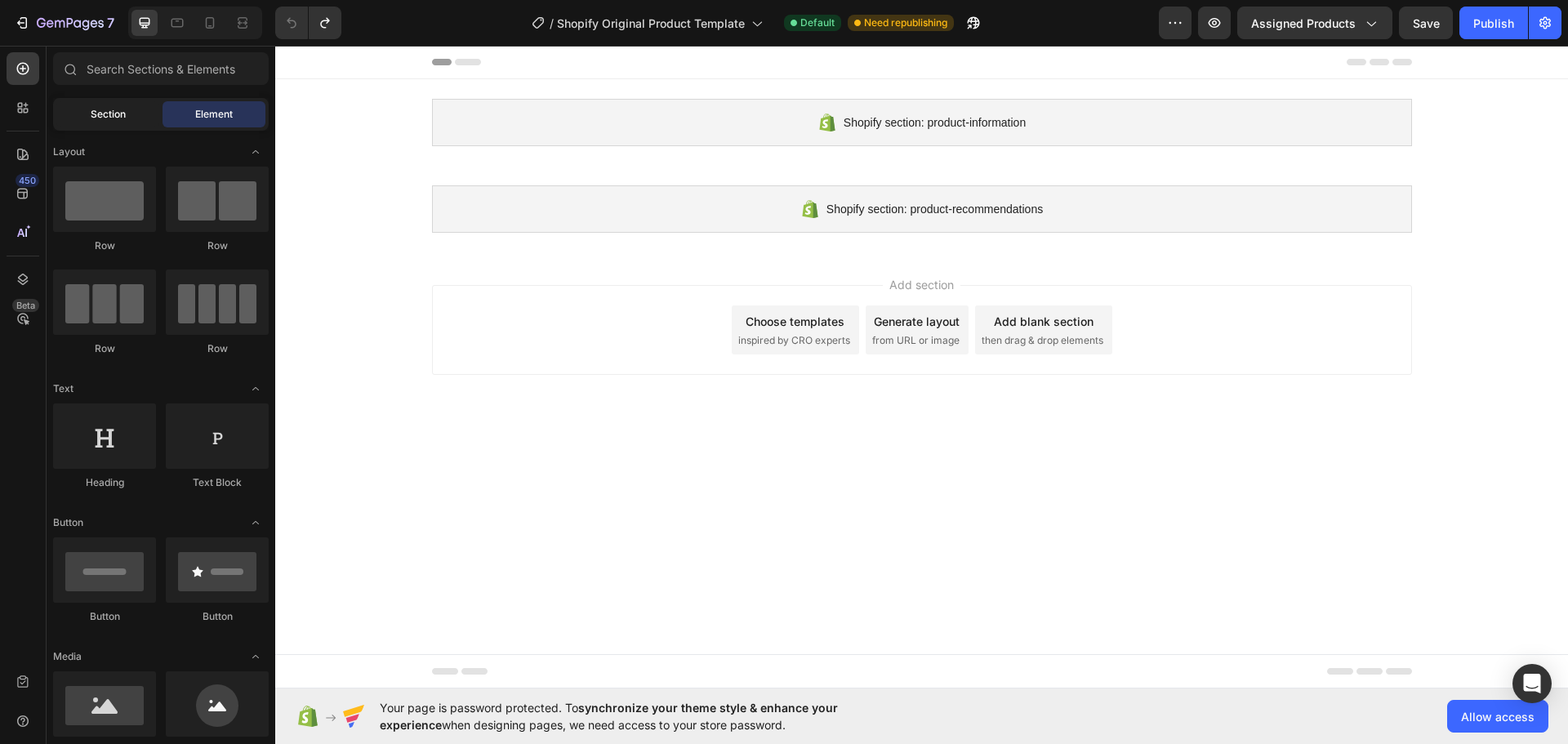
click at [108, 121] on div "Section" at bounding box center [108, 114] width 103 height 26
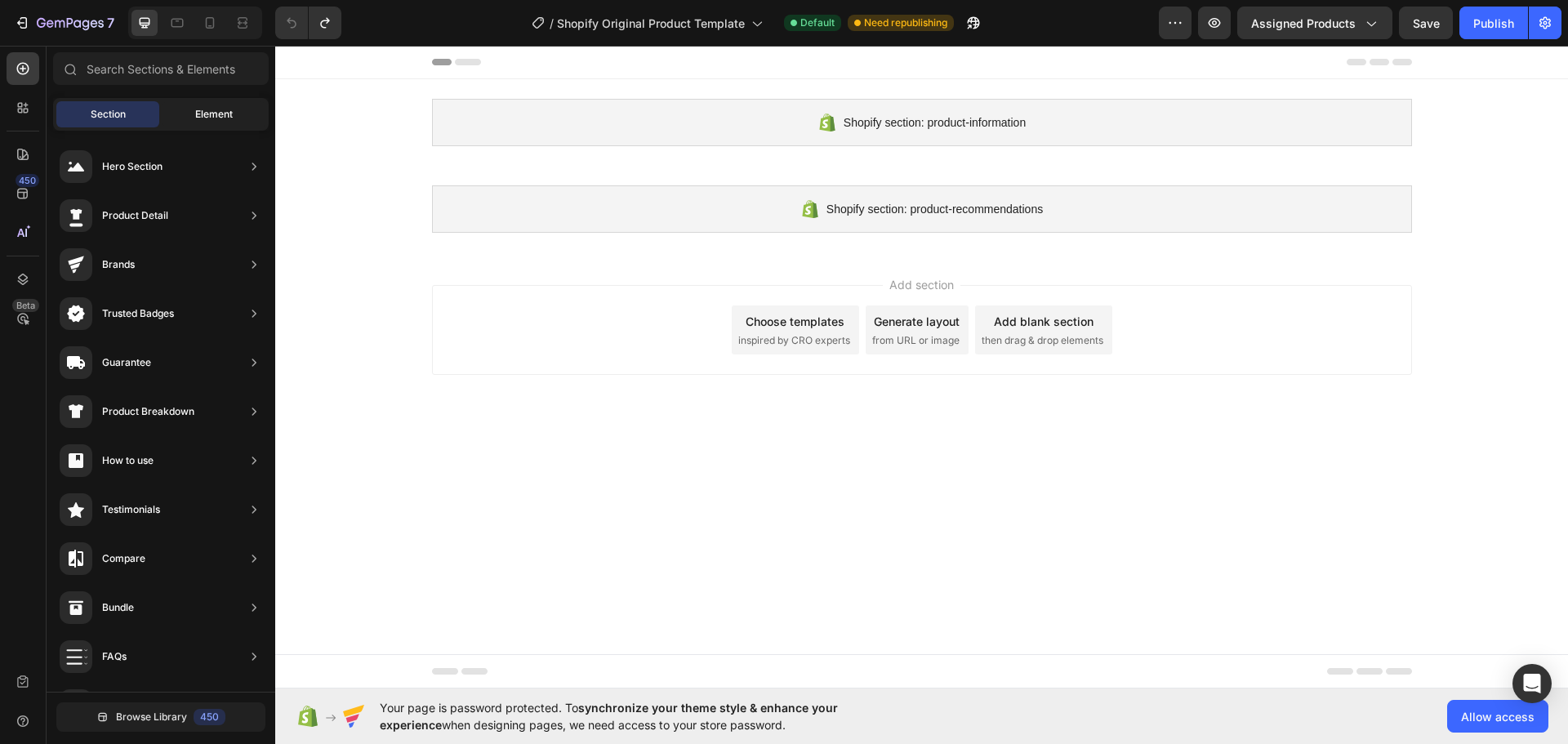
drag, startPoint x: 213, startPoint y: 114, endPoint x: 263, endPoint y: 126, distance: 51.4
click at [215, 115] on span "Element" at bounding box center [213, 114] width 37 height 14
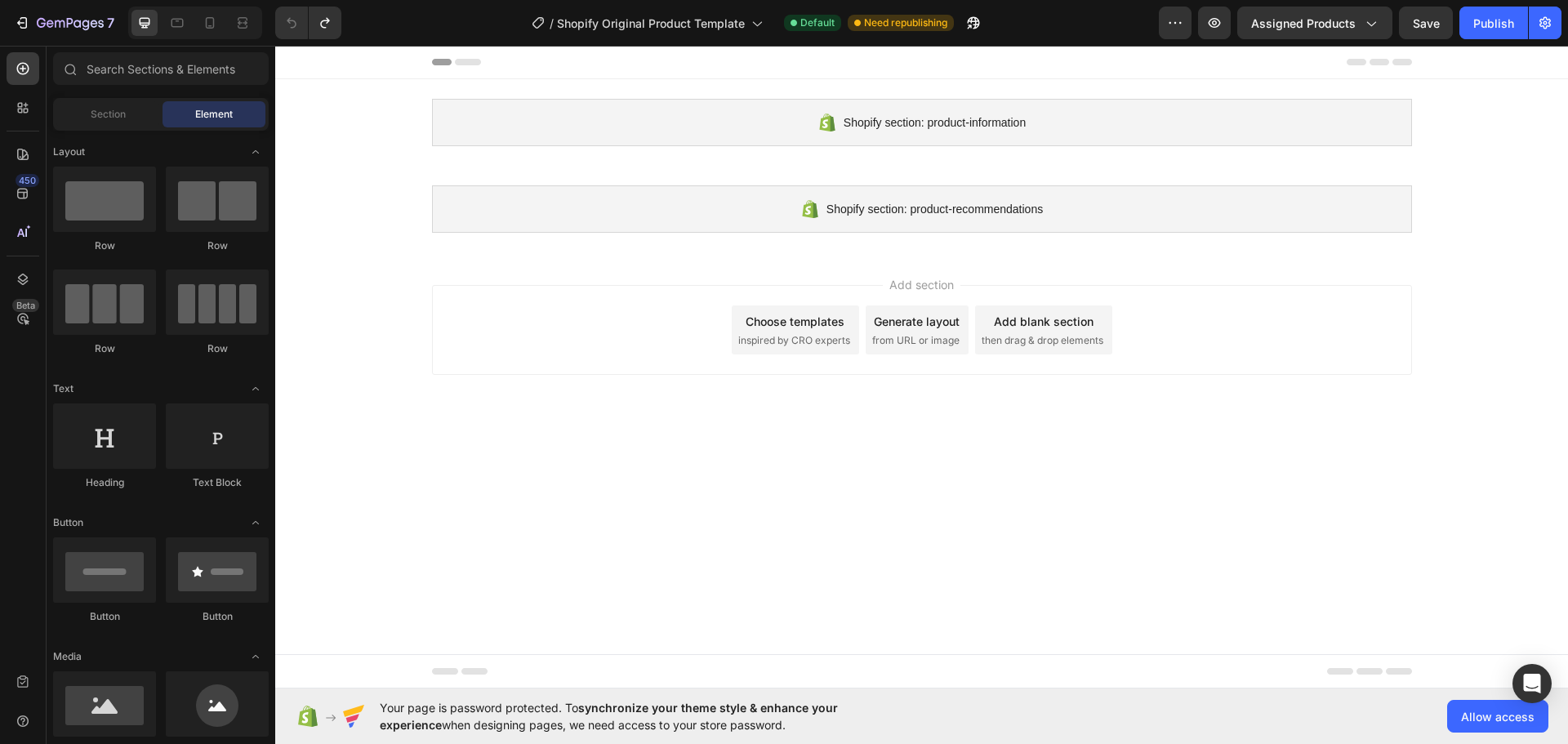
click at [781, 308] on div "Choose templates inspired by CRO experts" at bounding box center [795, 329] width 127 height 49
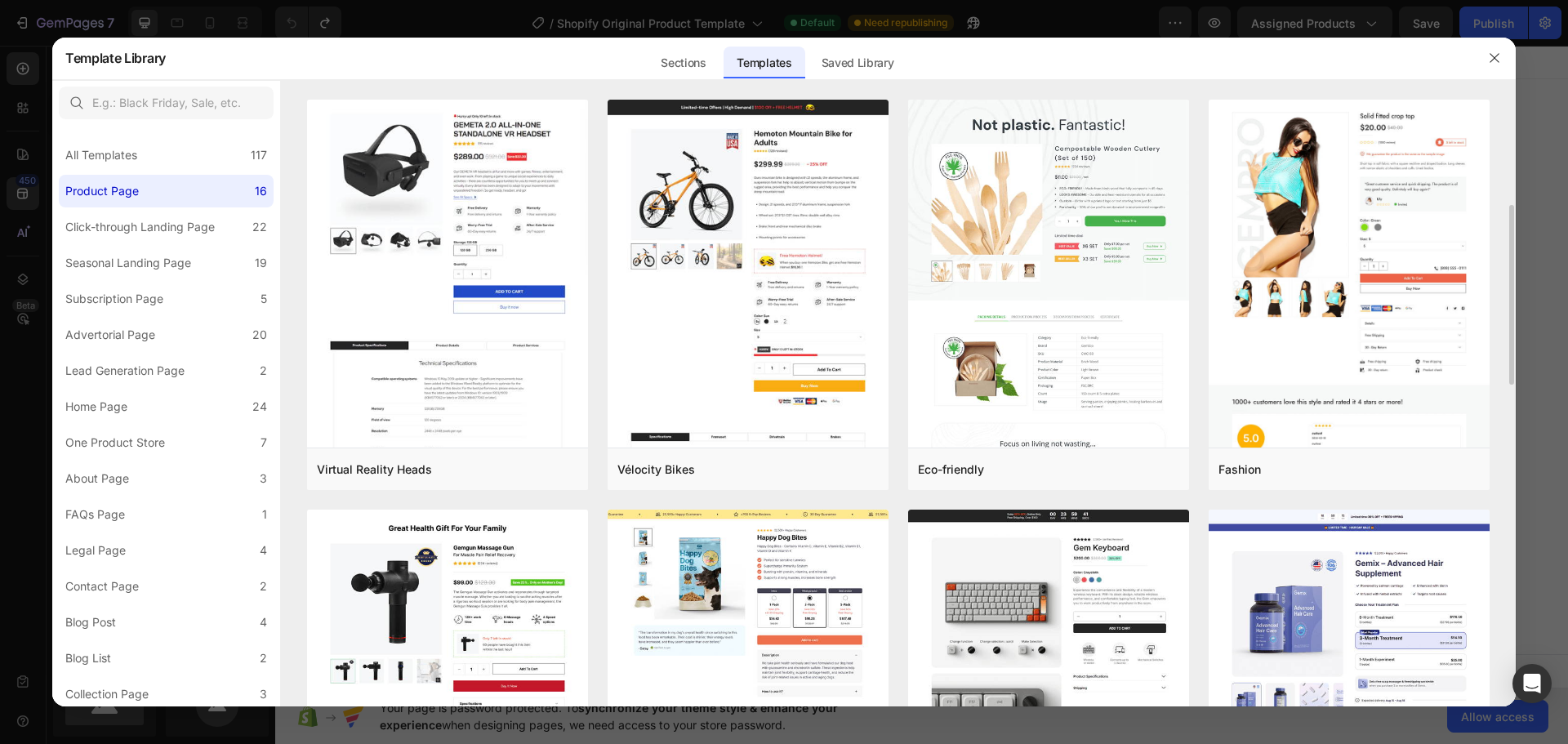
scroll to position [327, 0]
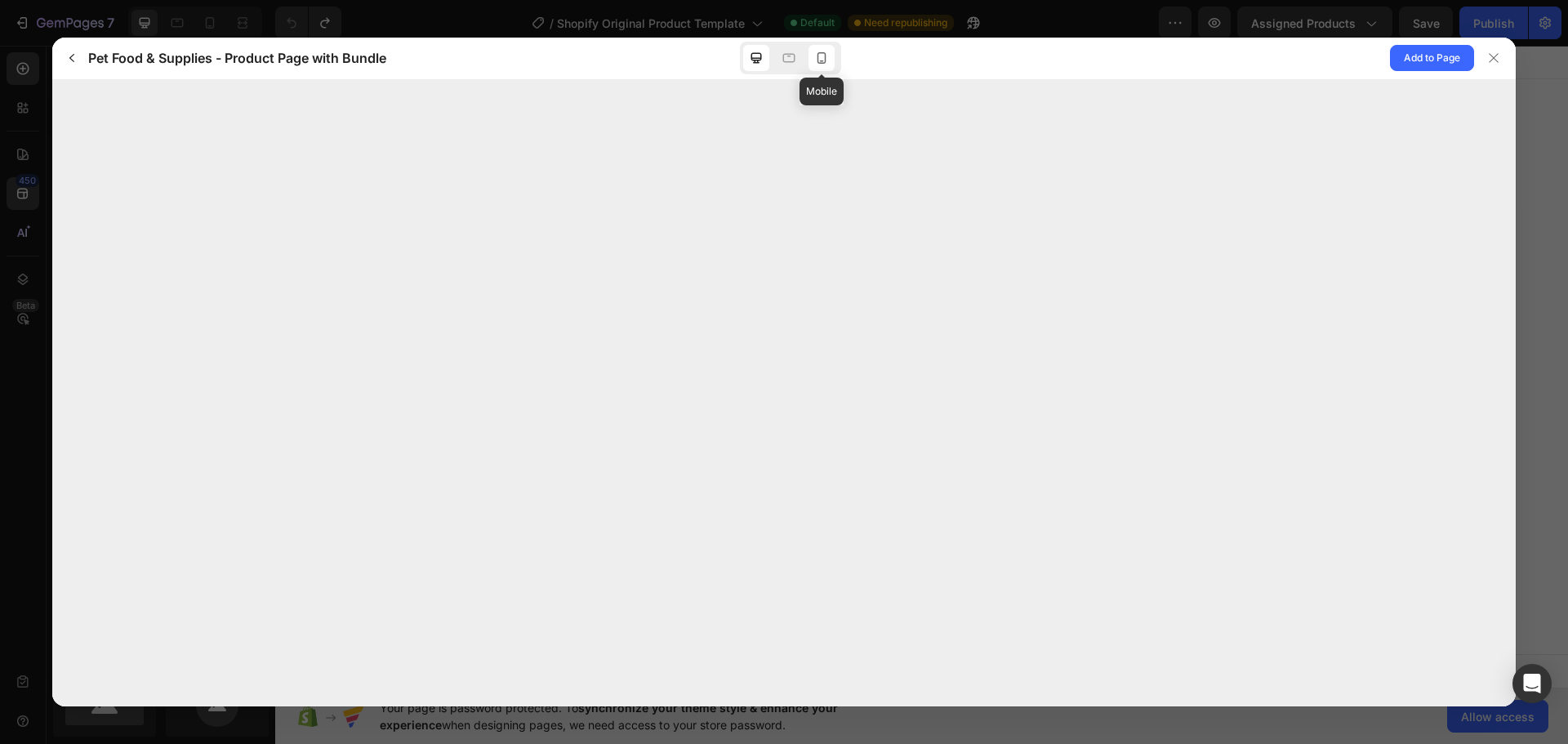
click at [829, 57] on icon at bounding box center [821, 57] width 16 height 16
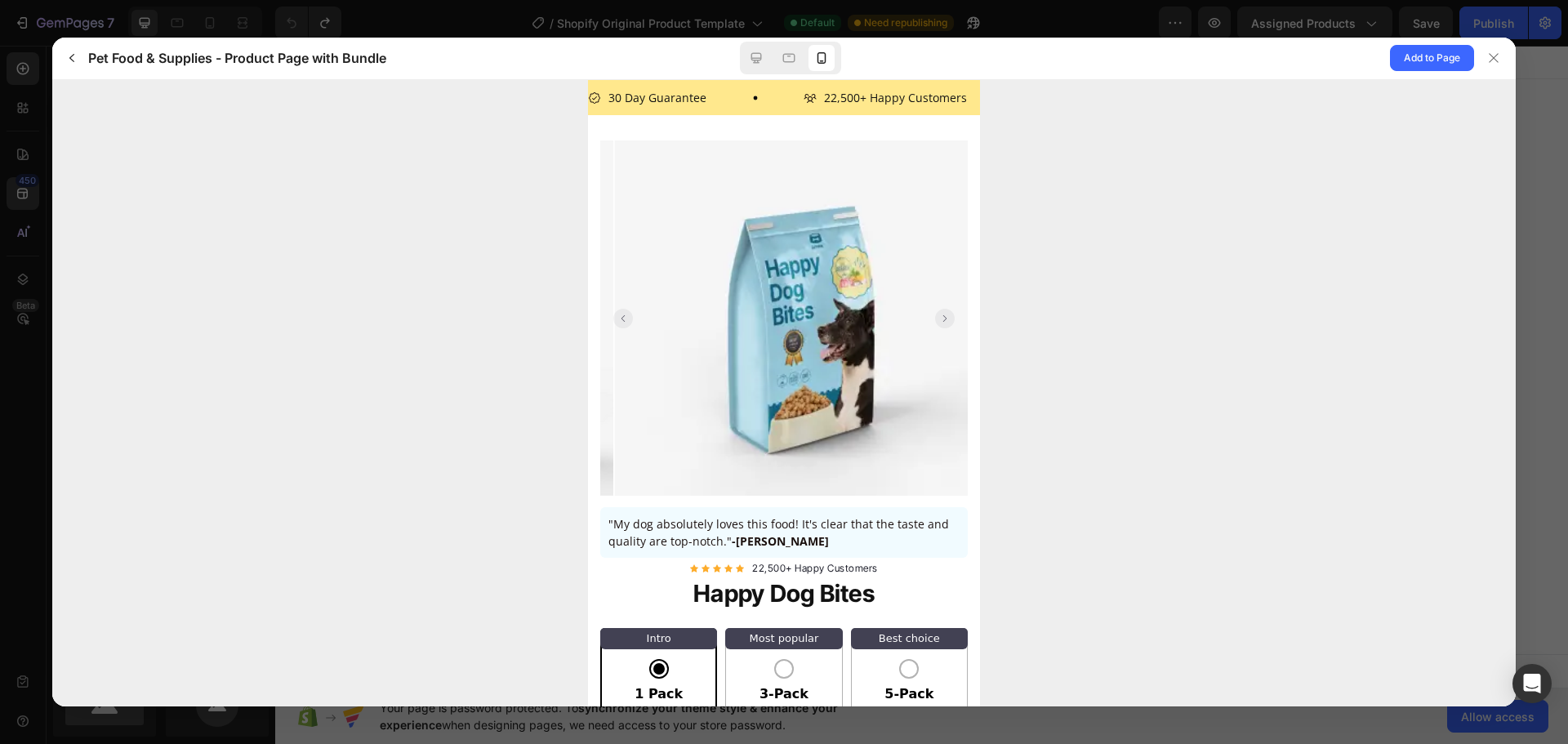
scroll to position [0, 0]
drag, startPoint x: 773, startPoint y: 291, endPoint x: 741, endPoint y: 294, distance: 32.1
click at [748, 292] on img at bounding box center [796, 323] width 368 height 368
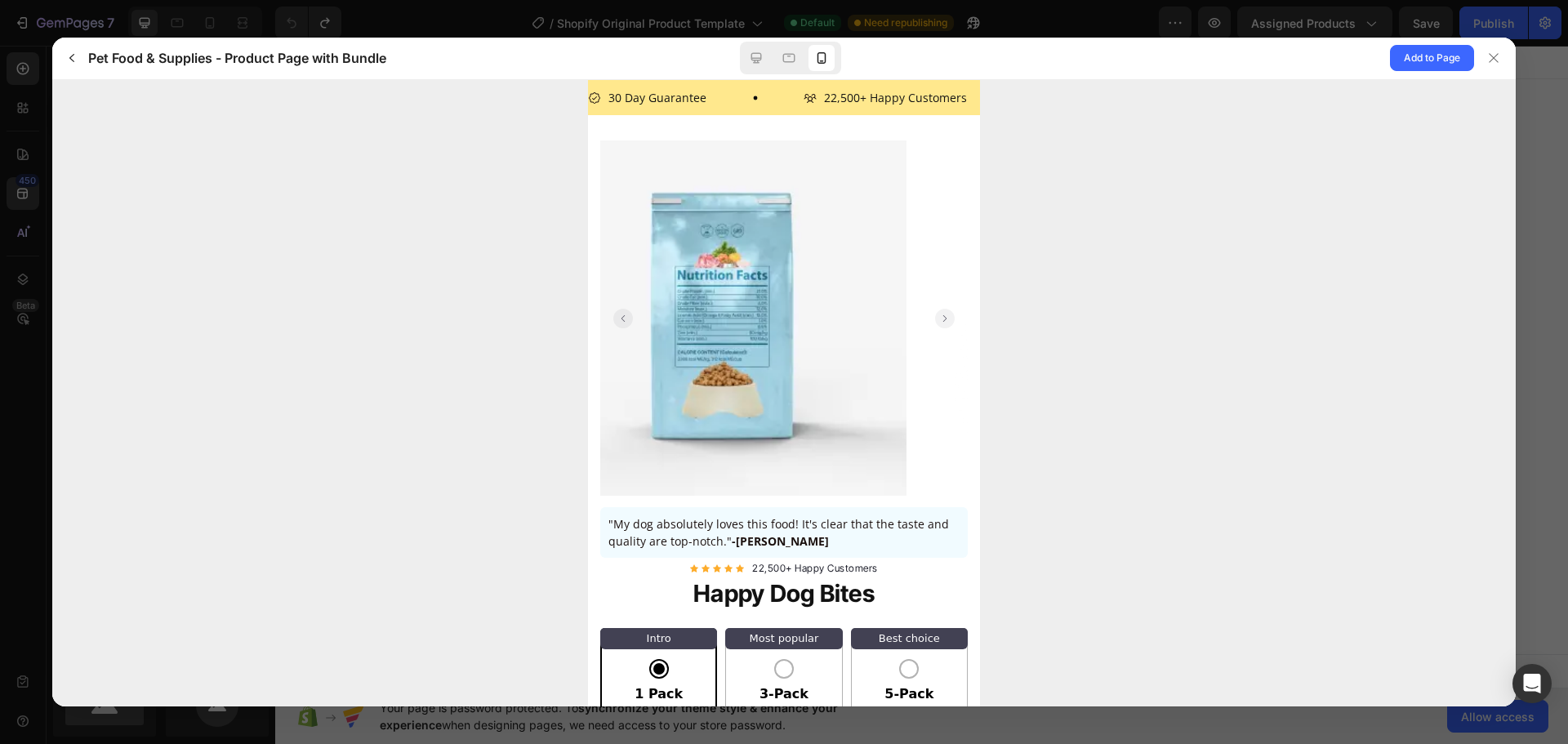
drag, startPoint x: 772, startPoint y: 297, endPoint x: 753, endPoint y: 296, distance: 19.0
click at [741, 296] on img at bounding box center [722, 323] width 368 height 368
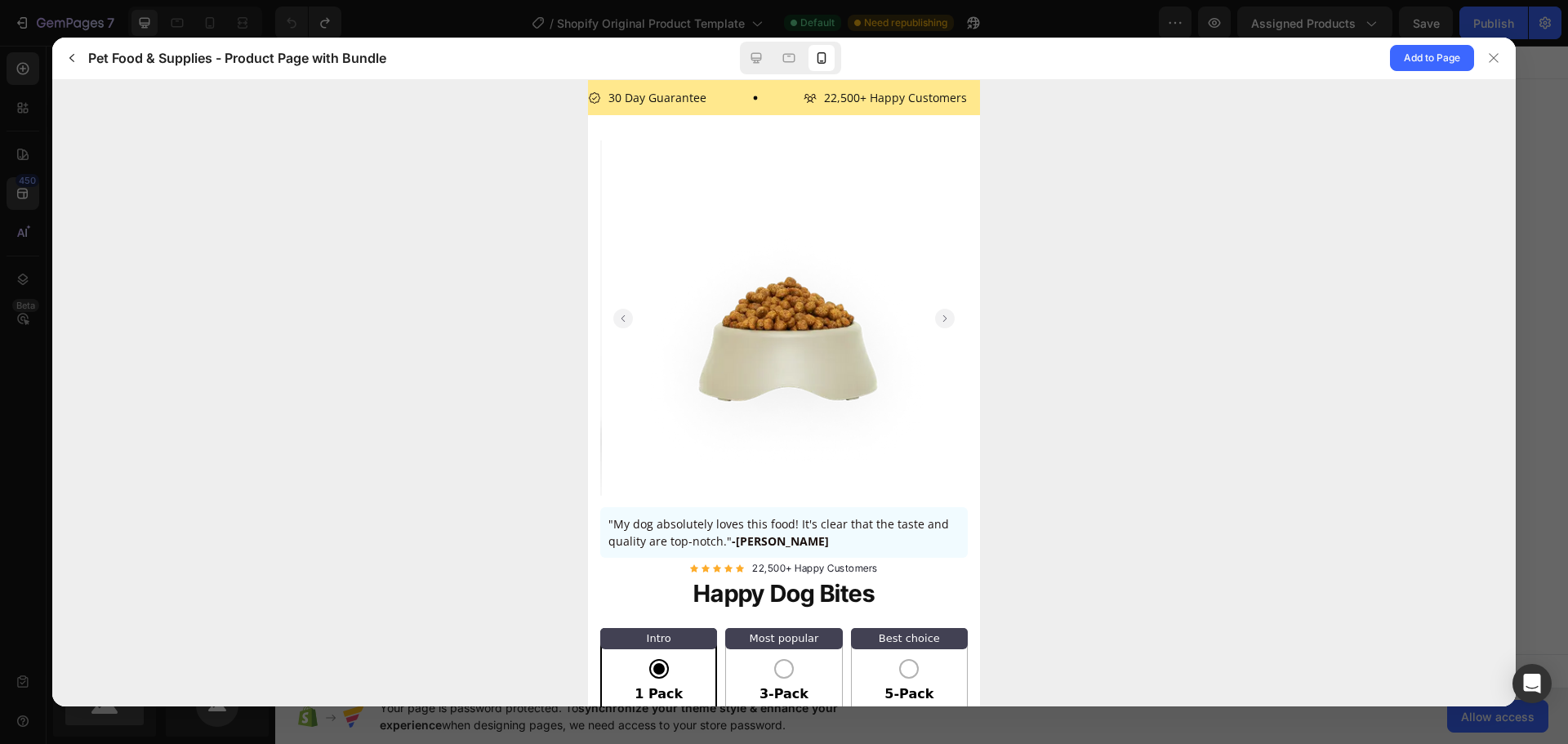
drag, startPoint x: 839, startPoint y: 332, endPoint x: 752, endPoint y: 335, distance: 87.1
click at [773, 336] on img at bounding box center [785, 323] width 368 height 368
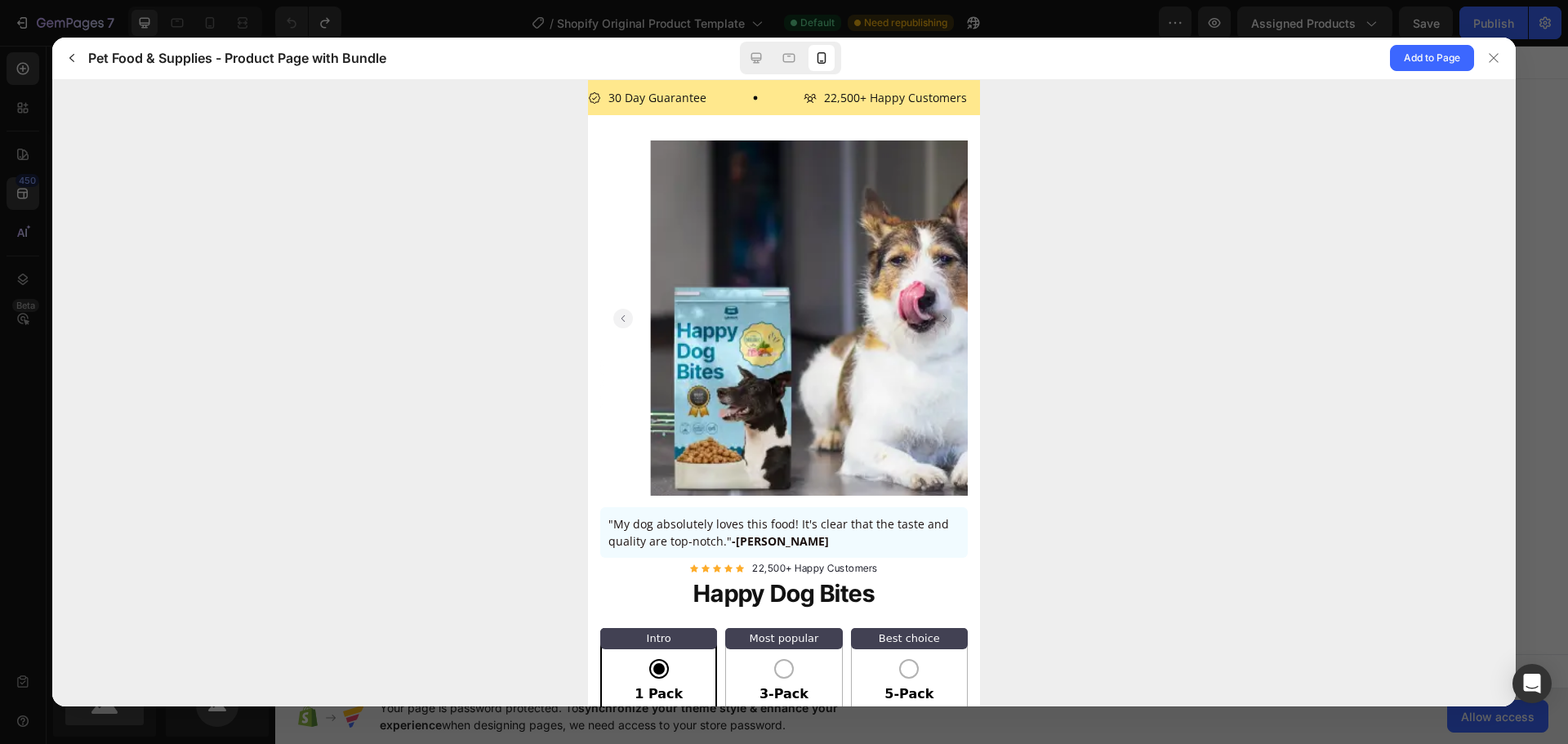
click at [708, 324] on img at bounding box center [833, 323] width 368 height 368
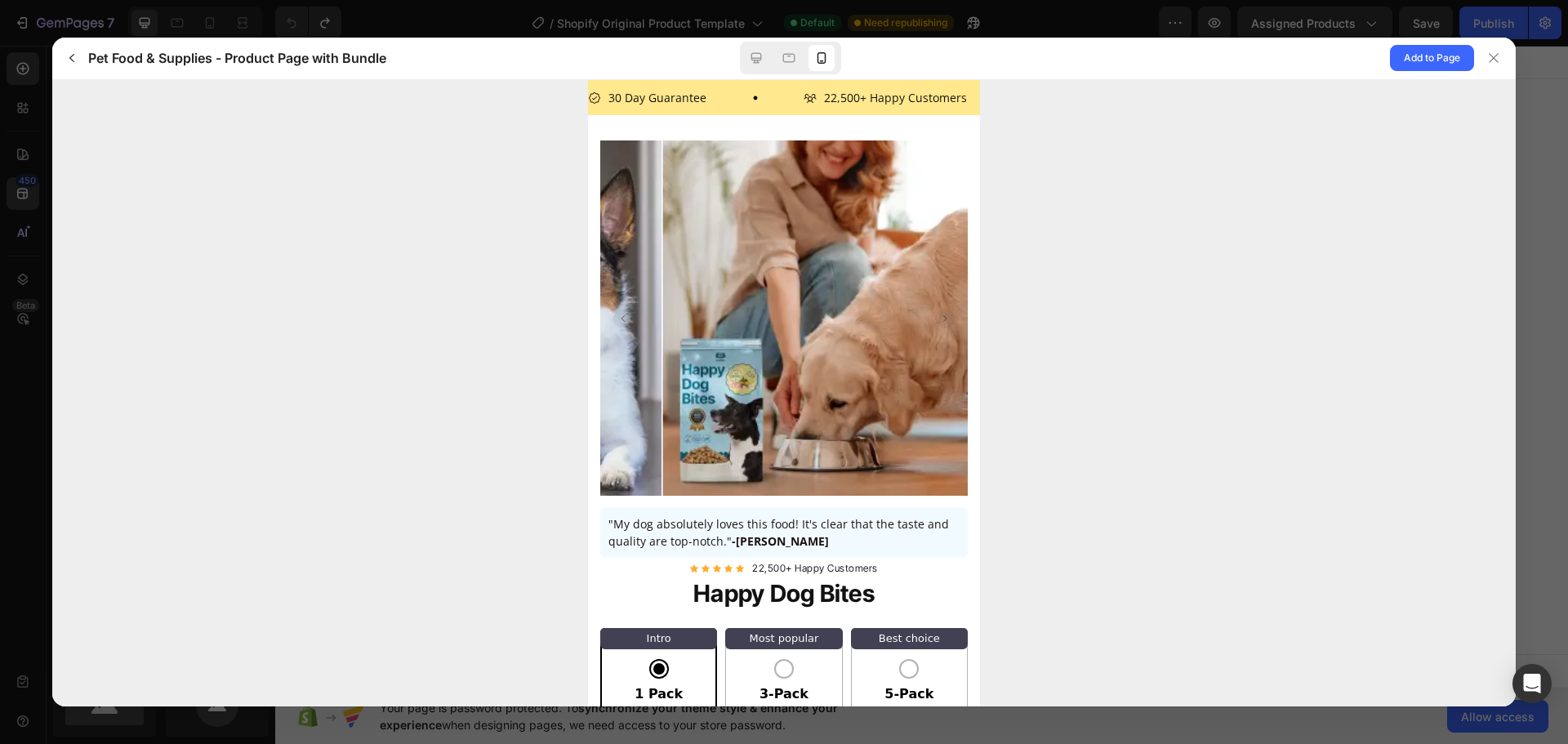
click at [762, 326] on img at bounding box center [845, 323] width 368 height 368
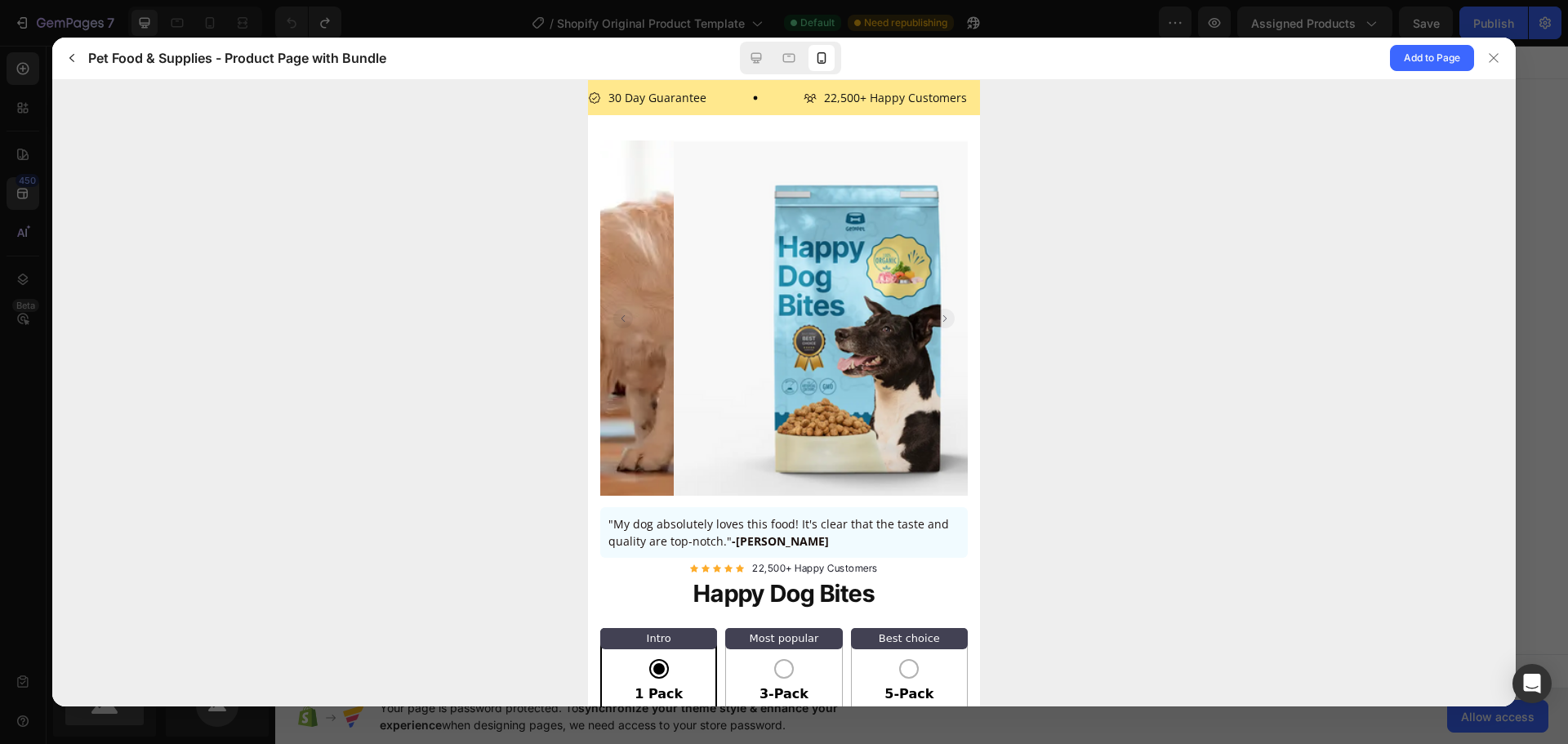
click at [763, 332] on img at bounding box center [857, 323] width 368 height 368
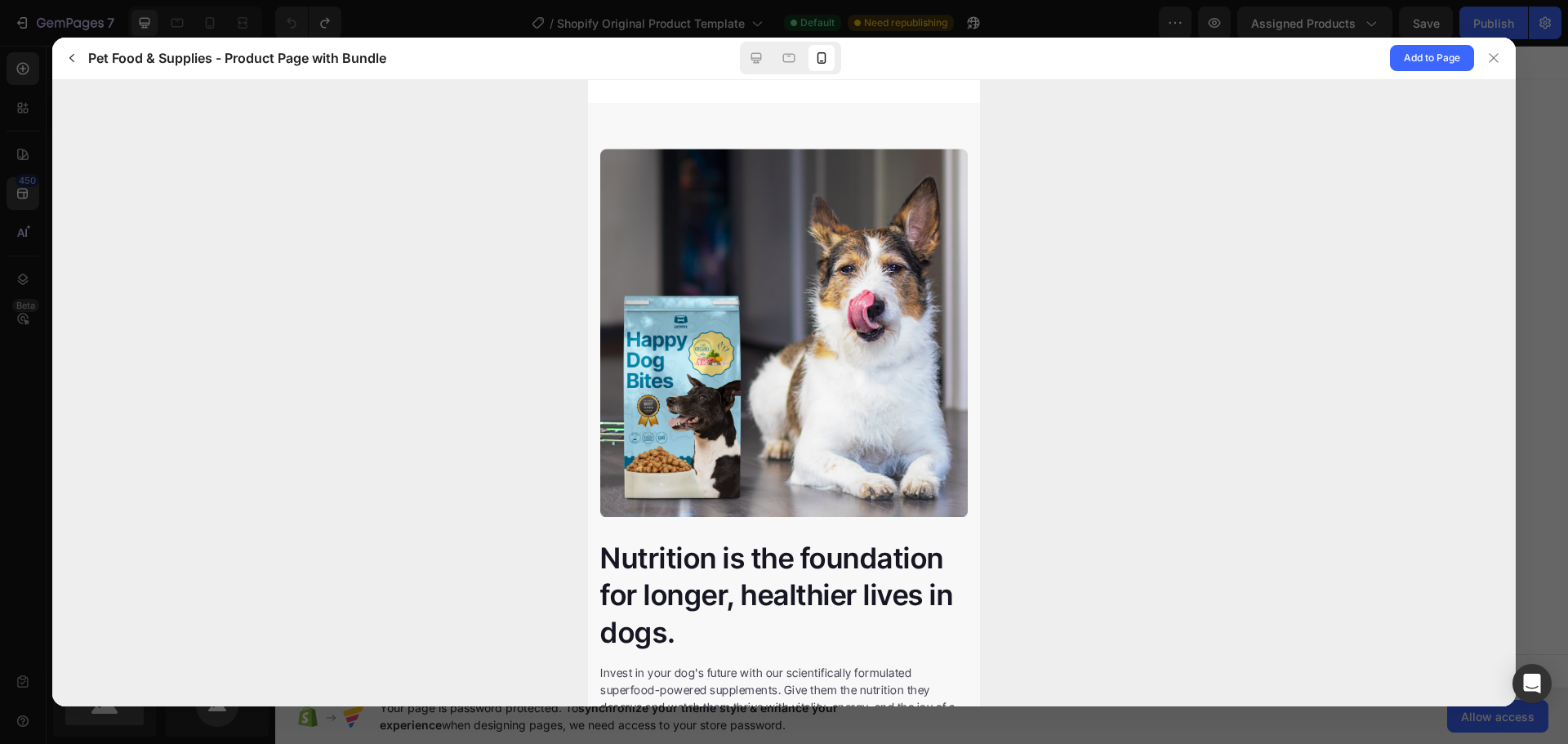
scroll to position [1225, 0]
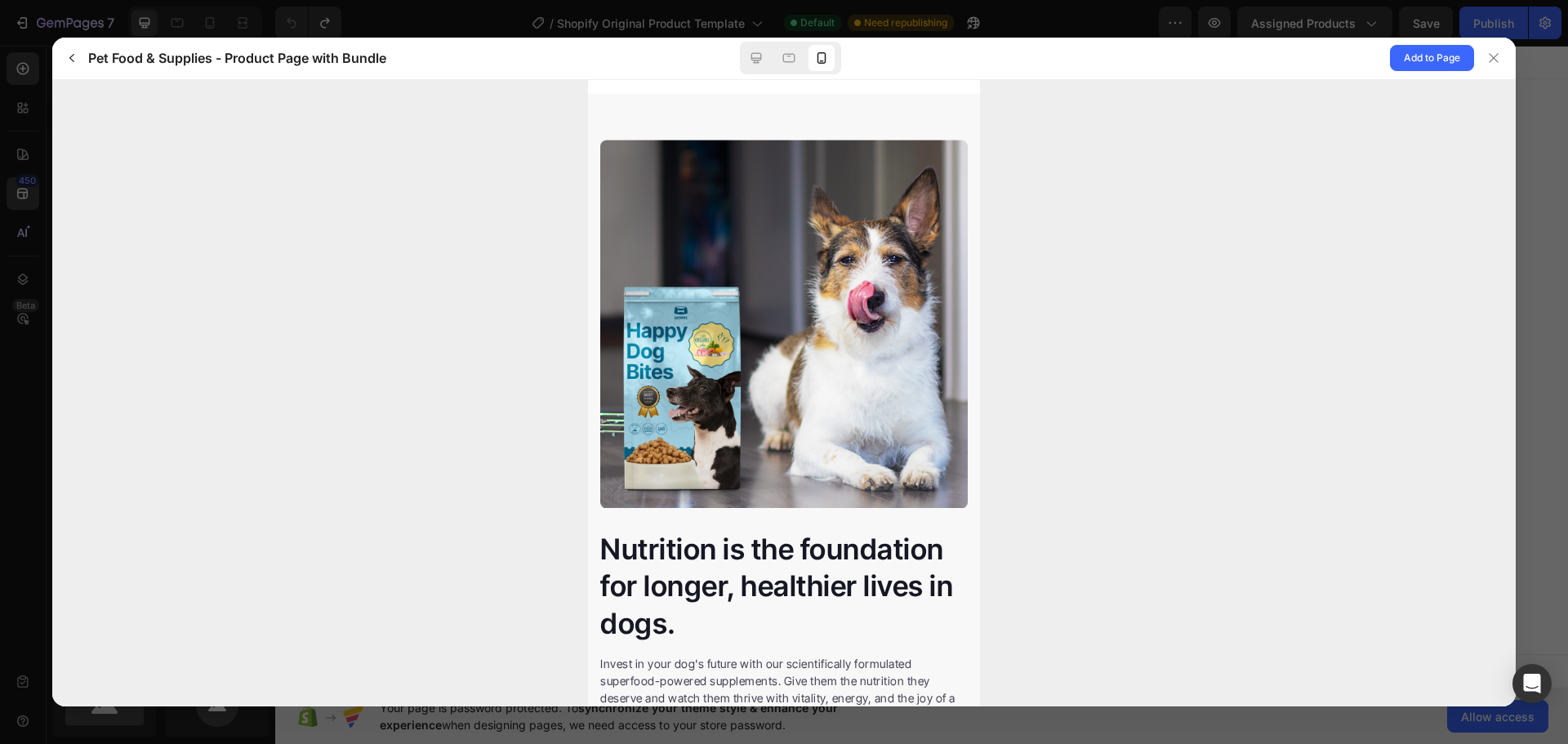
drag, startPoint x: 1494, startPoint y: 49, endPoint x: 1333, endPoint y: 8, distance: 166.1
click at [1495, 49] on div at bounding box center [1493, 57] width 26 height 26
